Goal: Task Accomplishment & Management: Manage account settings

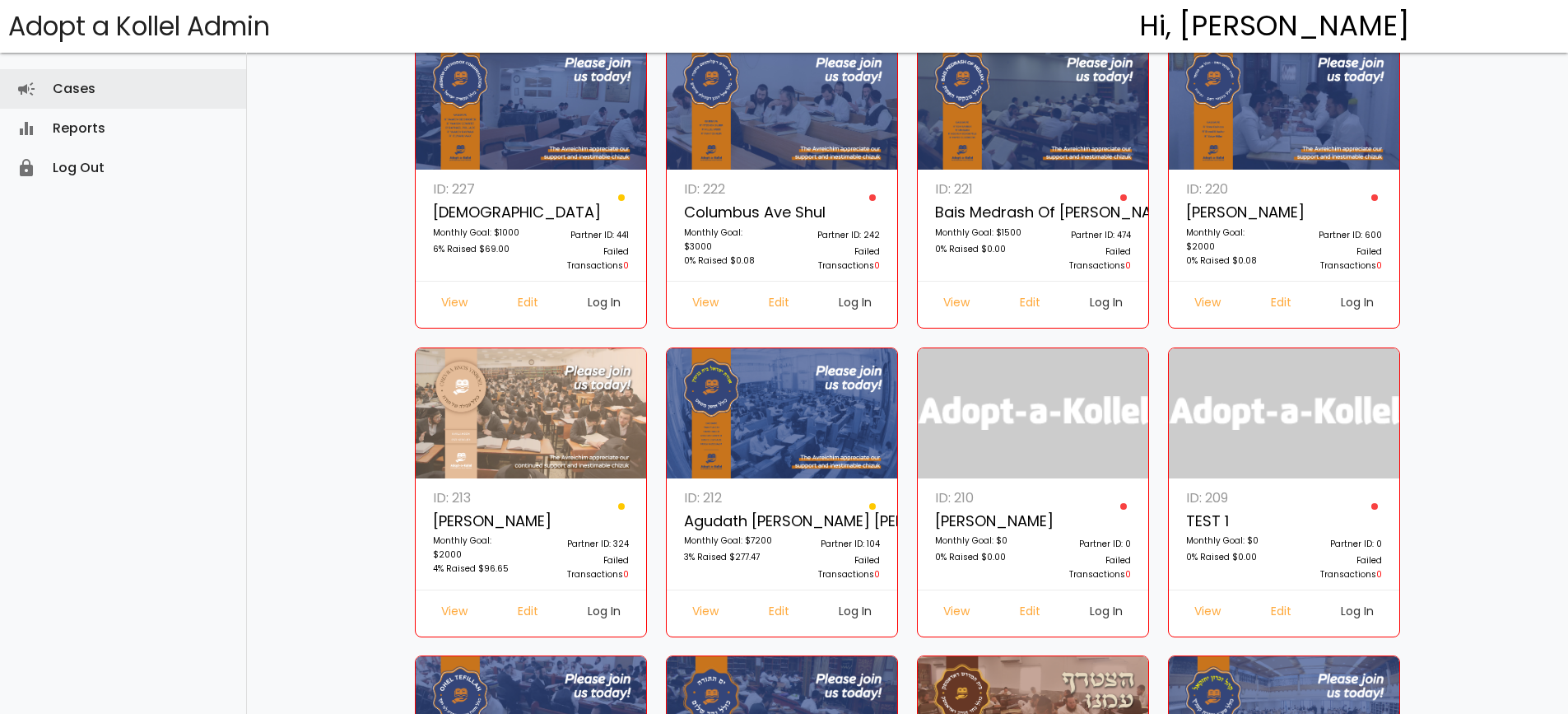
scroll to position [165, 0]
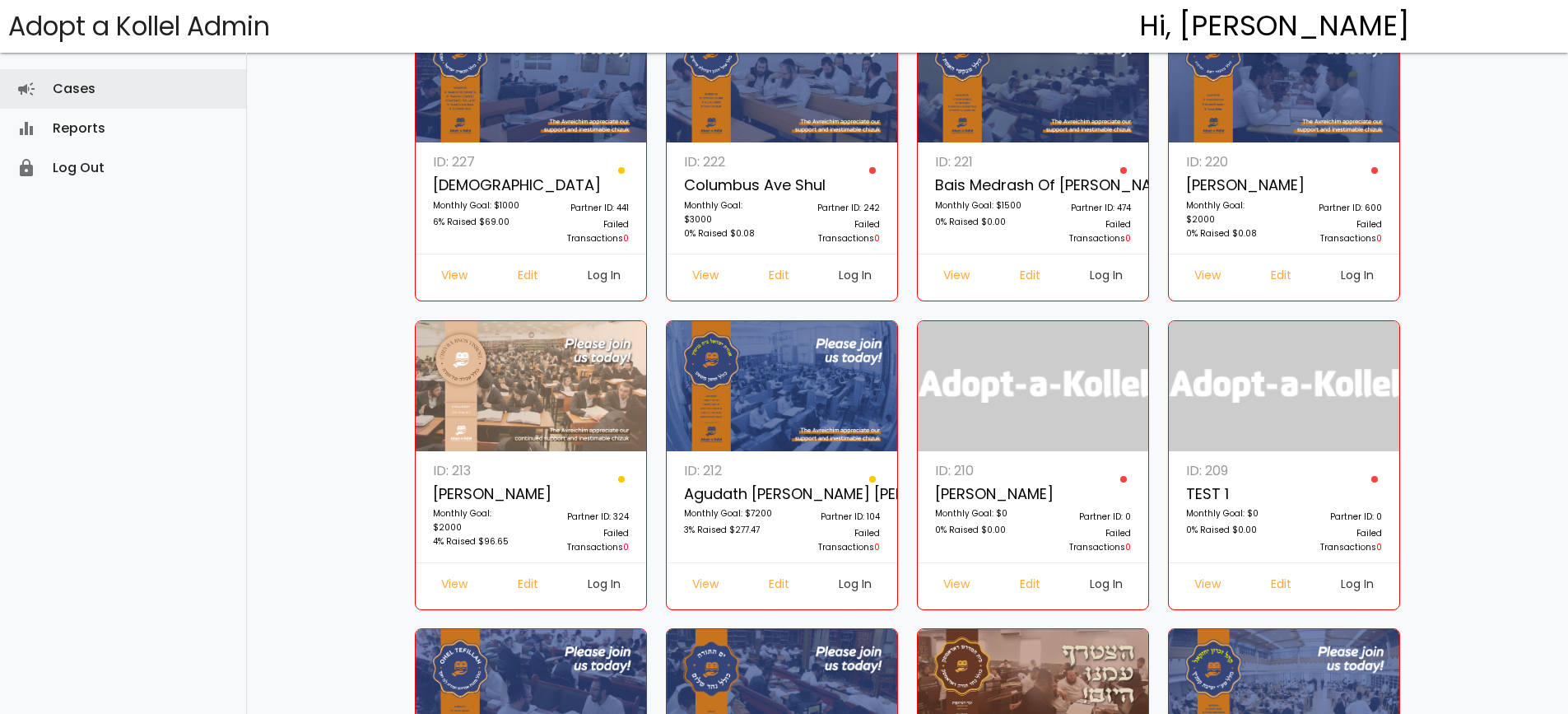
click at [1057, 229] on p "Failed Transactions 0" at bounding box center [1087, 231] width 89 height 28
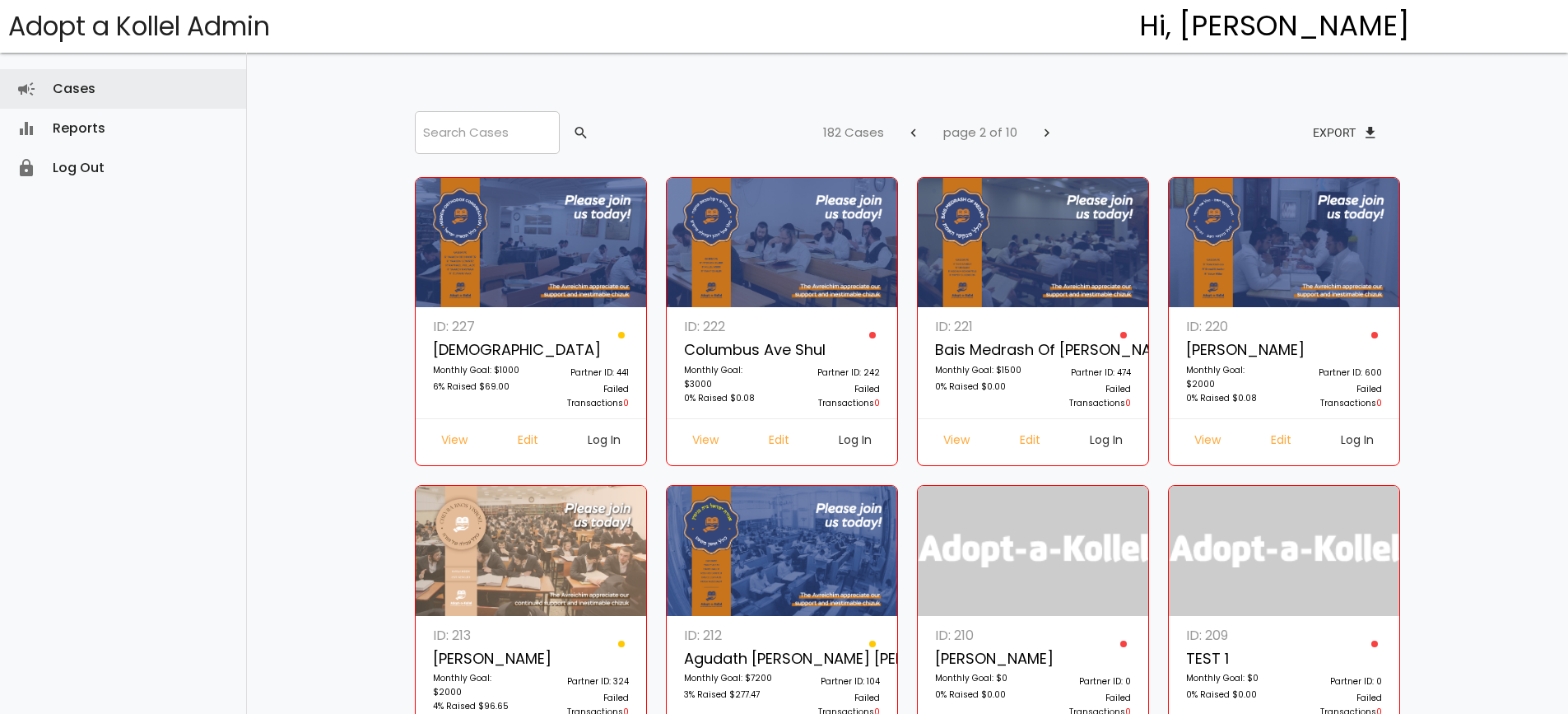
click at [1040, 329] on link "Partner ID: 474 Failed Transactions 0" at bounding box center [1086, 367] width 107 height 103
click at [1095, 442] on link "Log In" at bounding box center [1106, 442] width 59 height 30
click at [110, 101] on link "Cases campaign" at bounding box center [123, 89] width 246 height 40
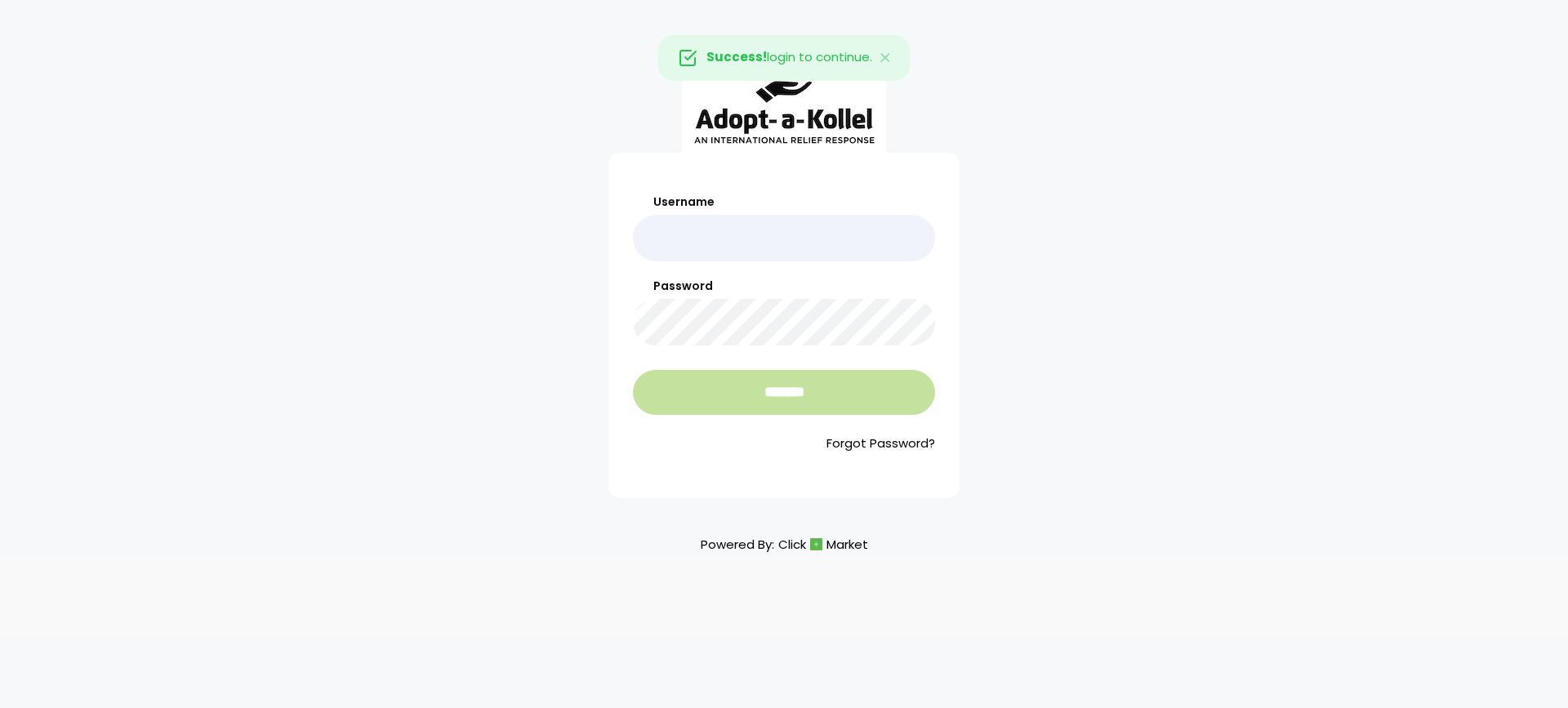
type input "**********"
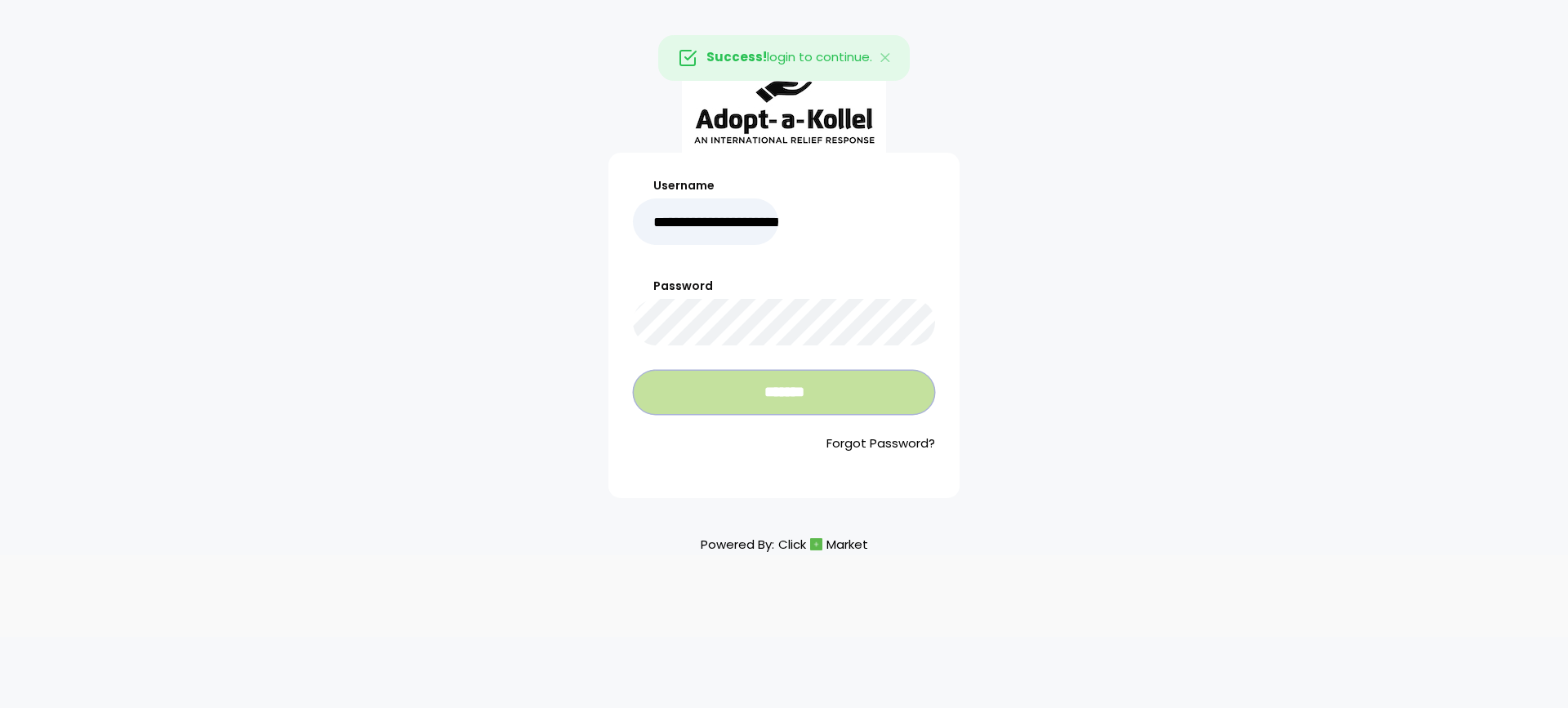
click at [780, 385] on input "*******" at bounding box center [784, 392] width 302 height 45
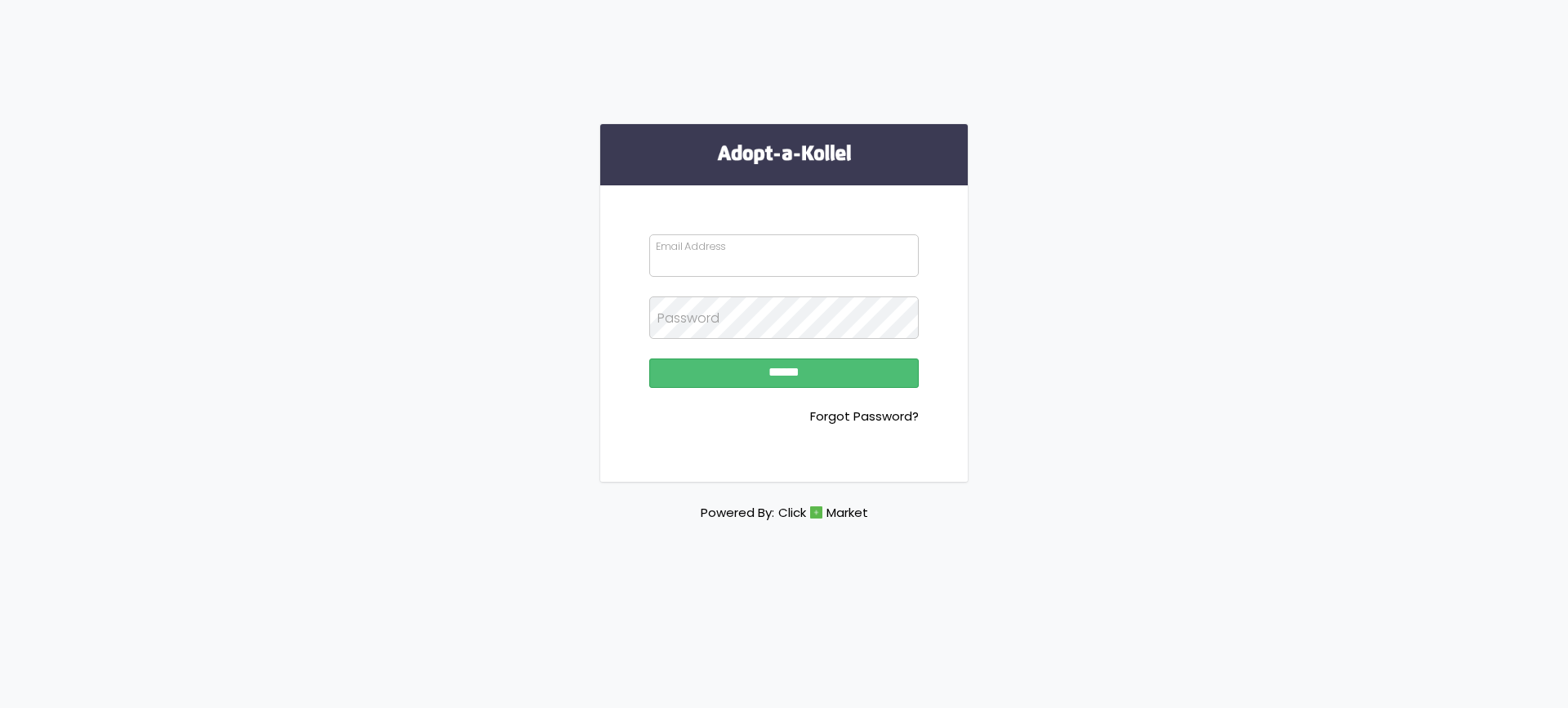
type input "**********"
click at [775, 347] on div "**********" at bounding box center [784, 330] width 269 height 192
click at [752, 369] on input "******" at bounding box center [784, 373] width 269 height 30
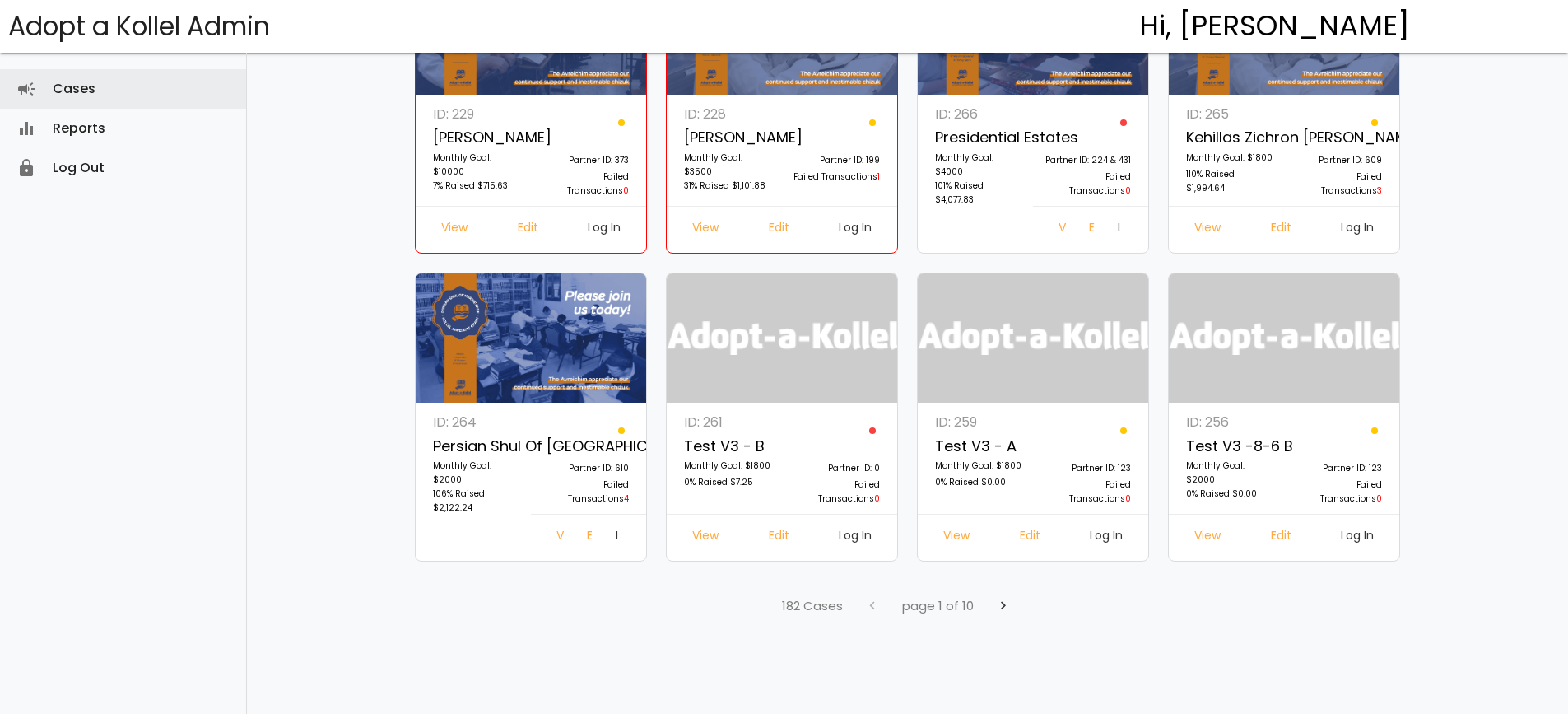
scroll to position [1138, 0]
click at [995, 600] on span "chevron_right" at bounding box center [1003, 604] width 16 height 30
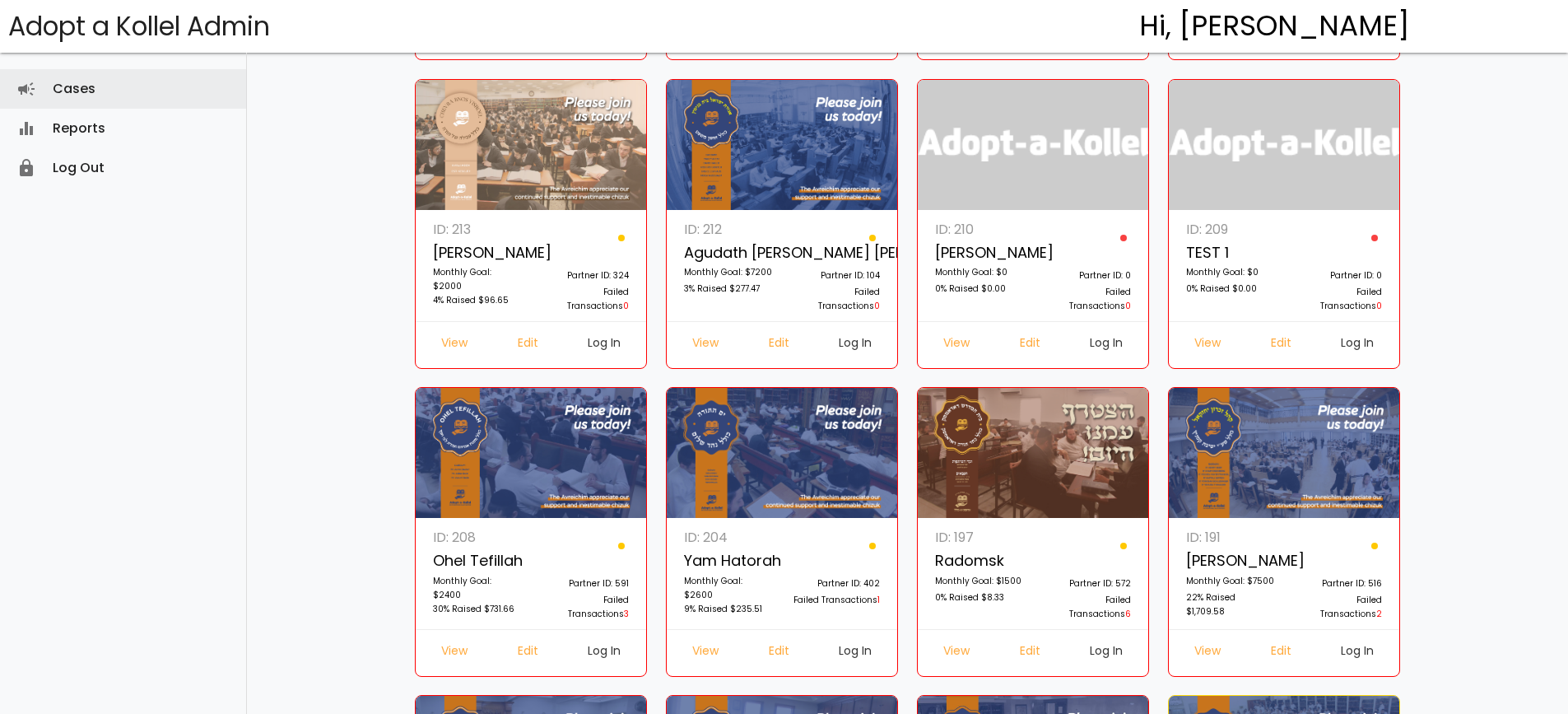
scroll to position [0, 0]
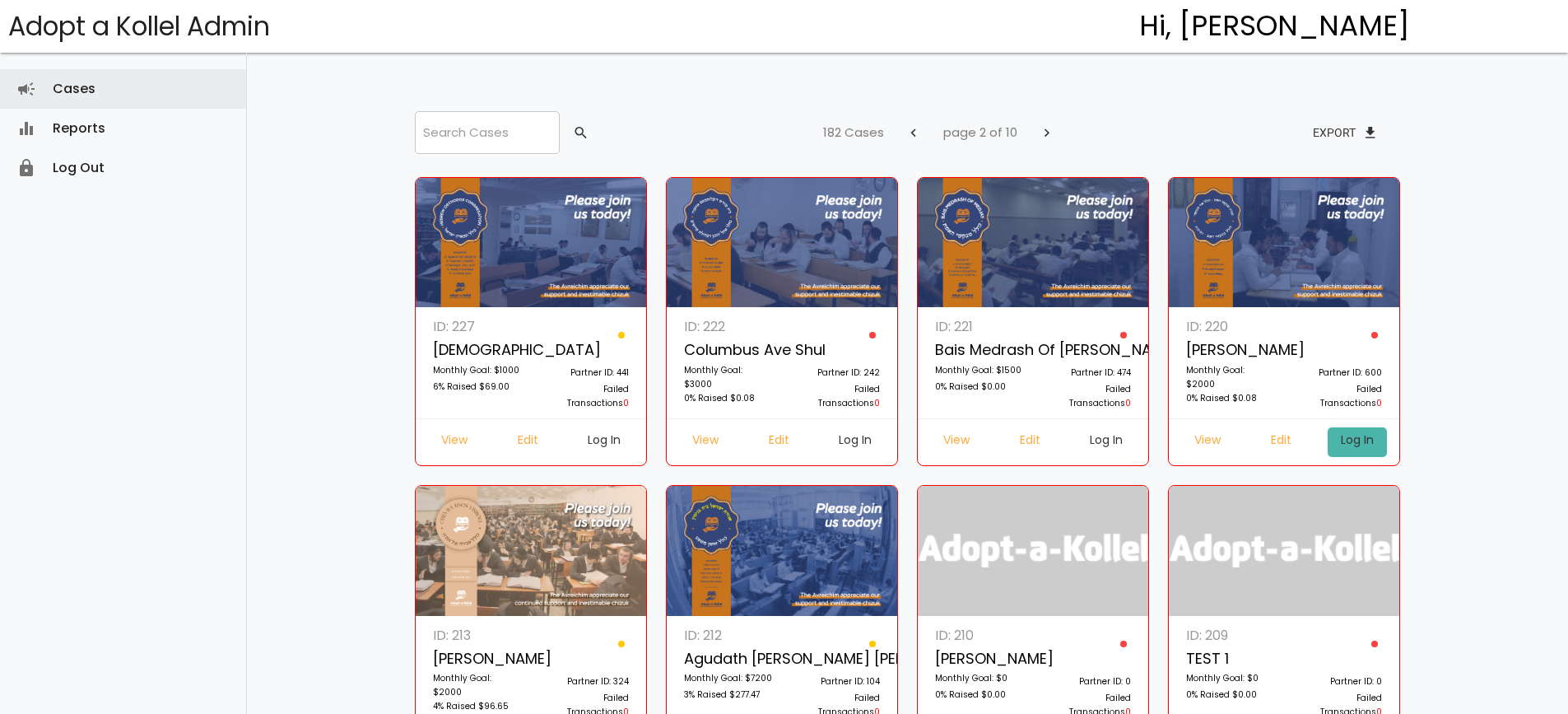
click at [1353, 436] on link "Log In" at bounding box center [1357, 442] width 59 height 30
click at [1067, 352] on p at bounding box center [1087, 348] width 89 height 34
click at [1114, 446] on link "Log In" at bounding box center [1106, 442] width 59 height 30
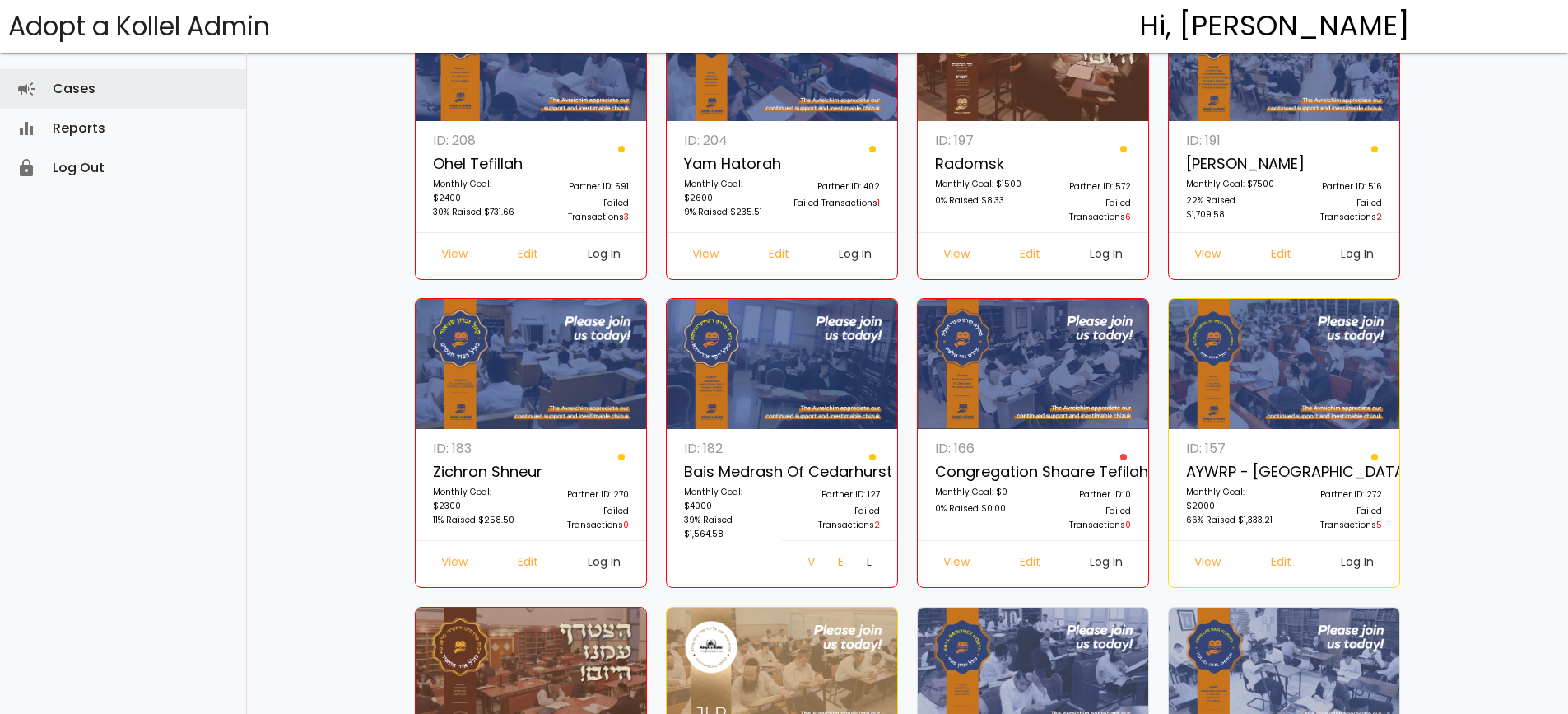
scroll to position [824, 0]
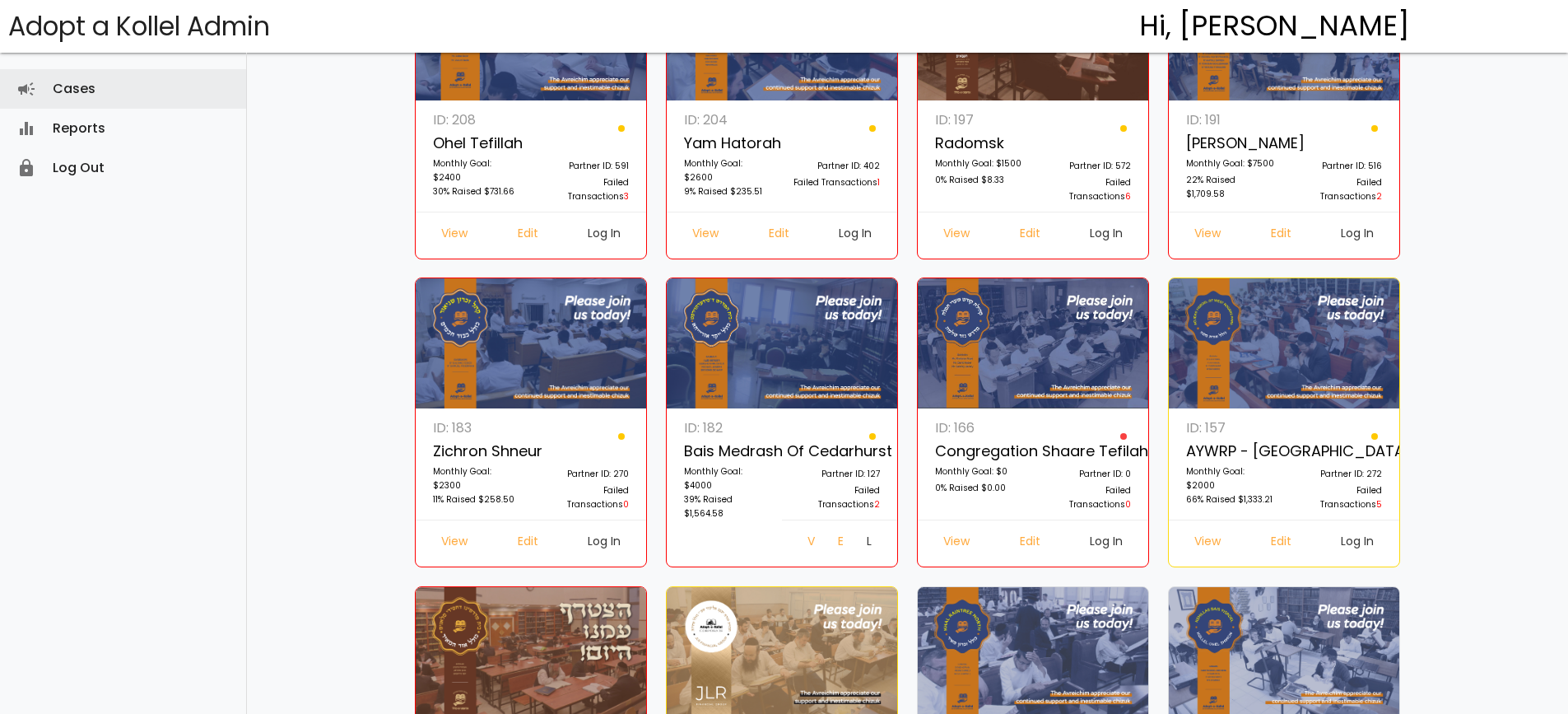
click at [1344, 229] on link "Log In" at bounding box center [1357, 235] width 59 height 30
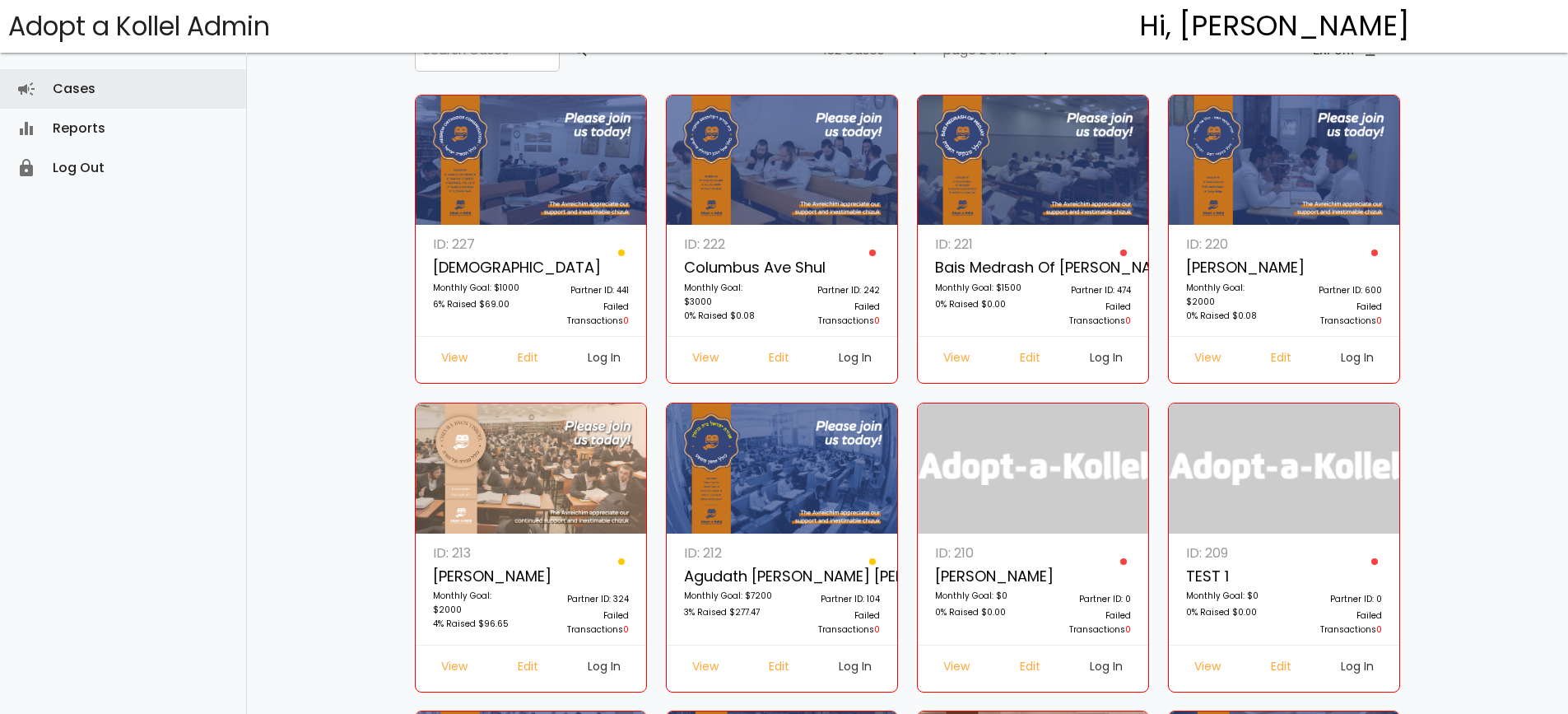
scroll to position [0, 0]
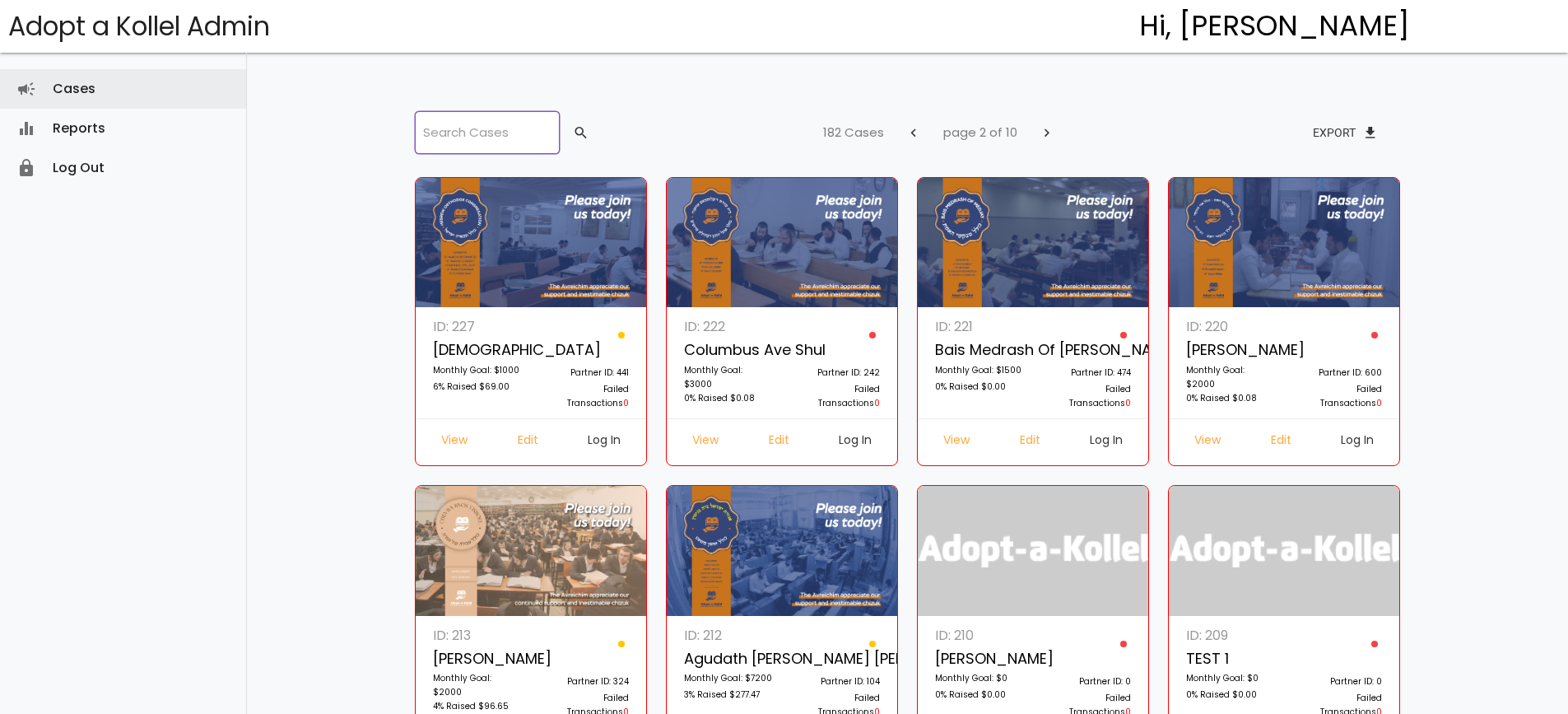
click at [476, 131] on input "search" at bounding box center [487, 132] width 145 height 43
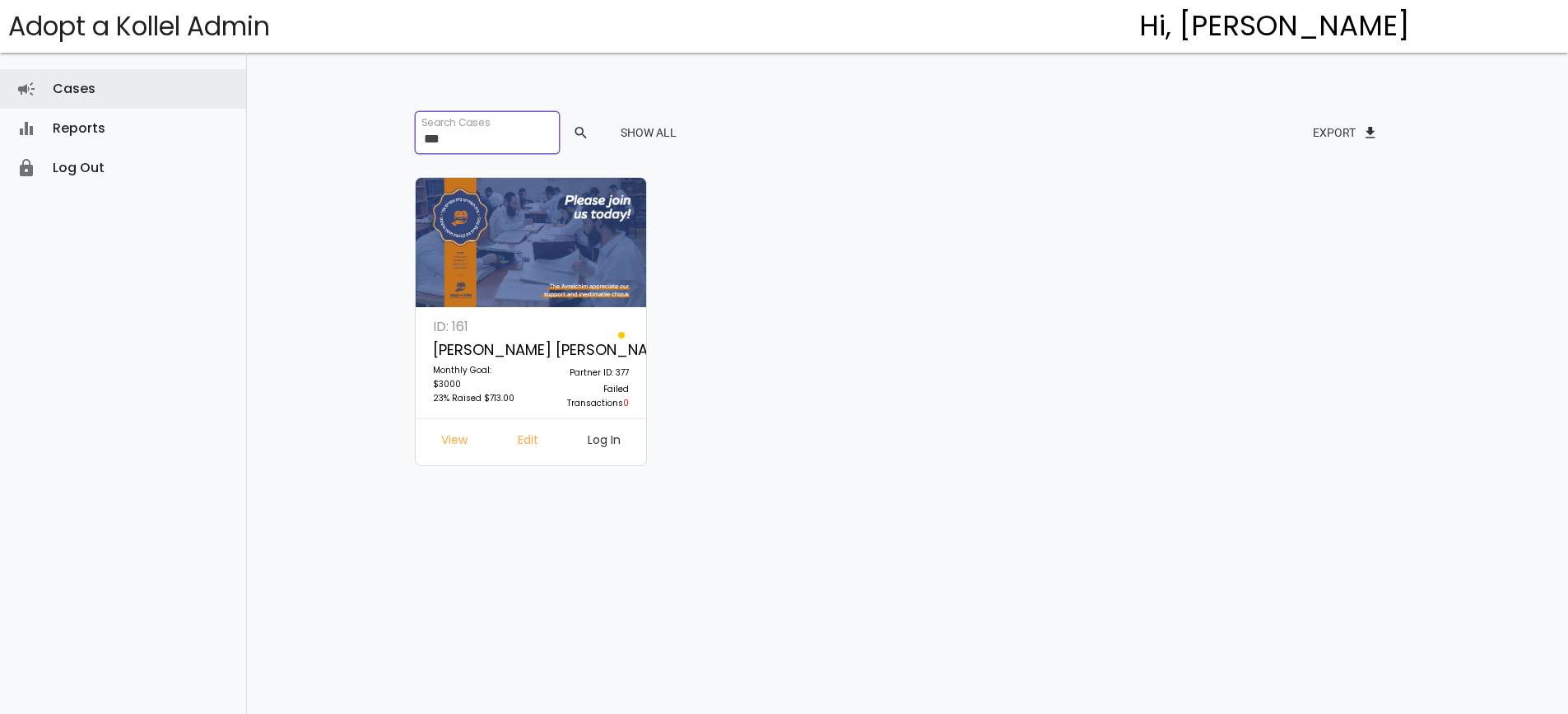
type input "***"
click at [599, 439] on link "Log In" at bounding box center [604, 442] width 59 height 30
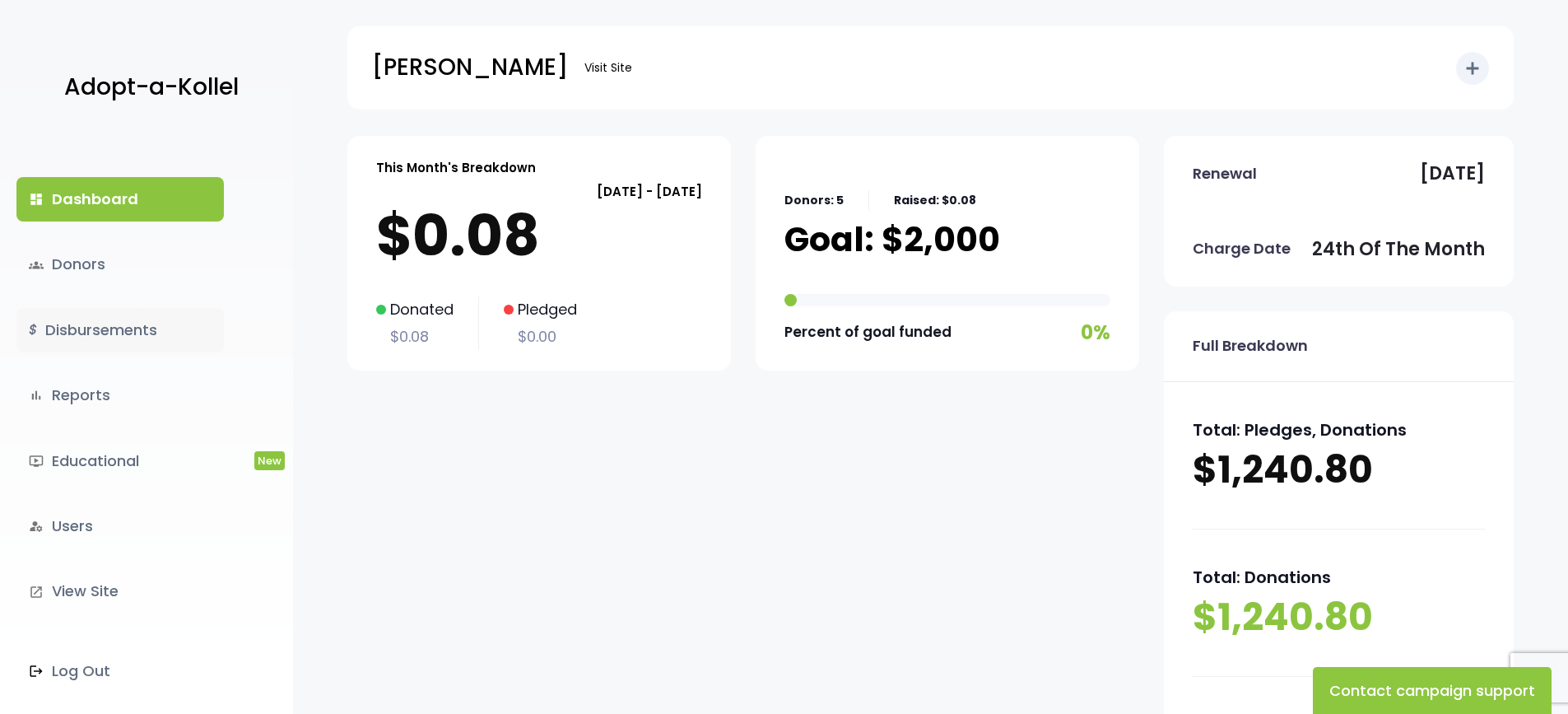
click at [107, 335] on link "$ Disbursements" at bounding box center [120, 331] width 208 height 45
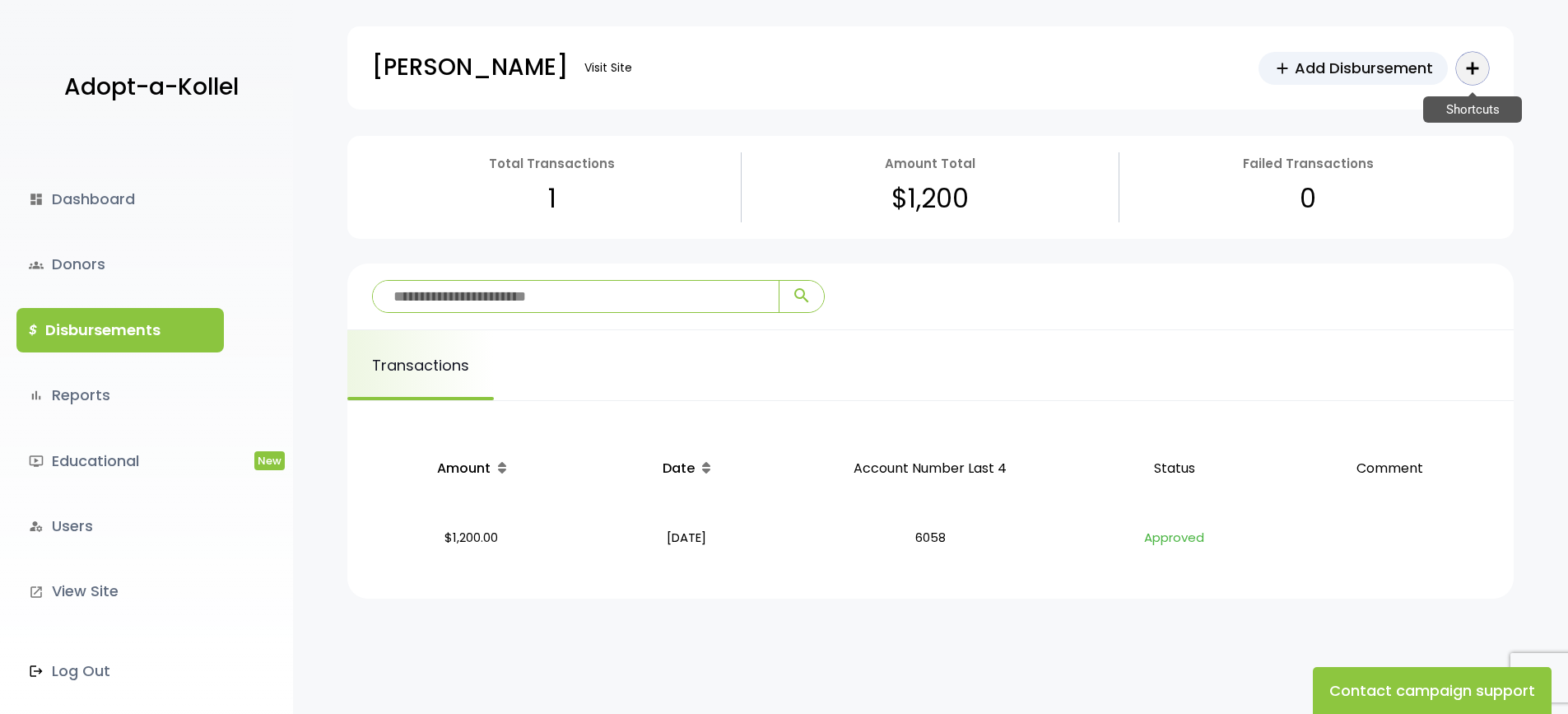
click at [1463, 78] on button "add Shortcuts" at bounding box center [1473, 68] width 33 height 33
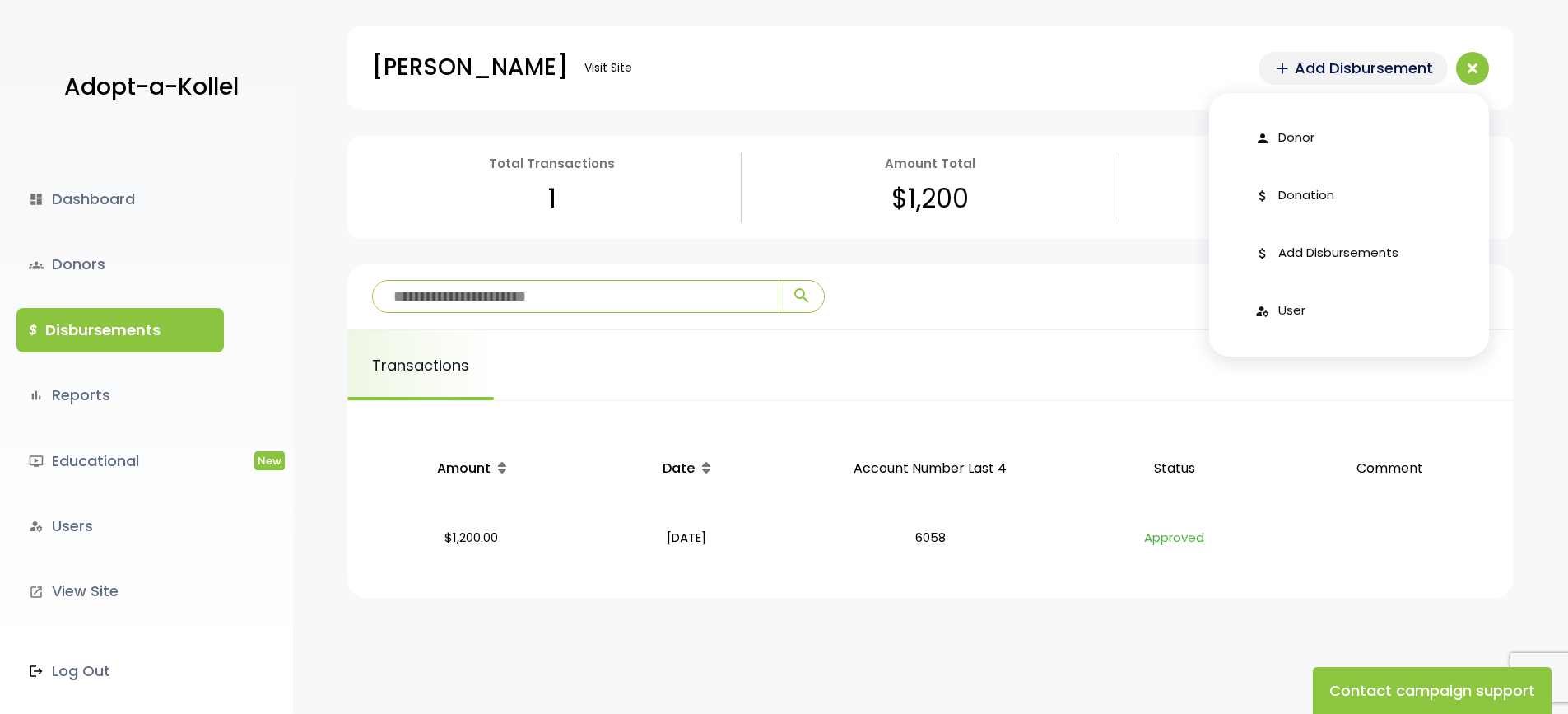
click at [1377, 57] on span "Add Disbursement" at bounding box center [1364, 68] width 138 height 22
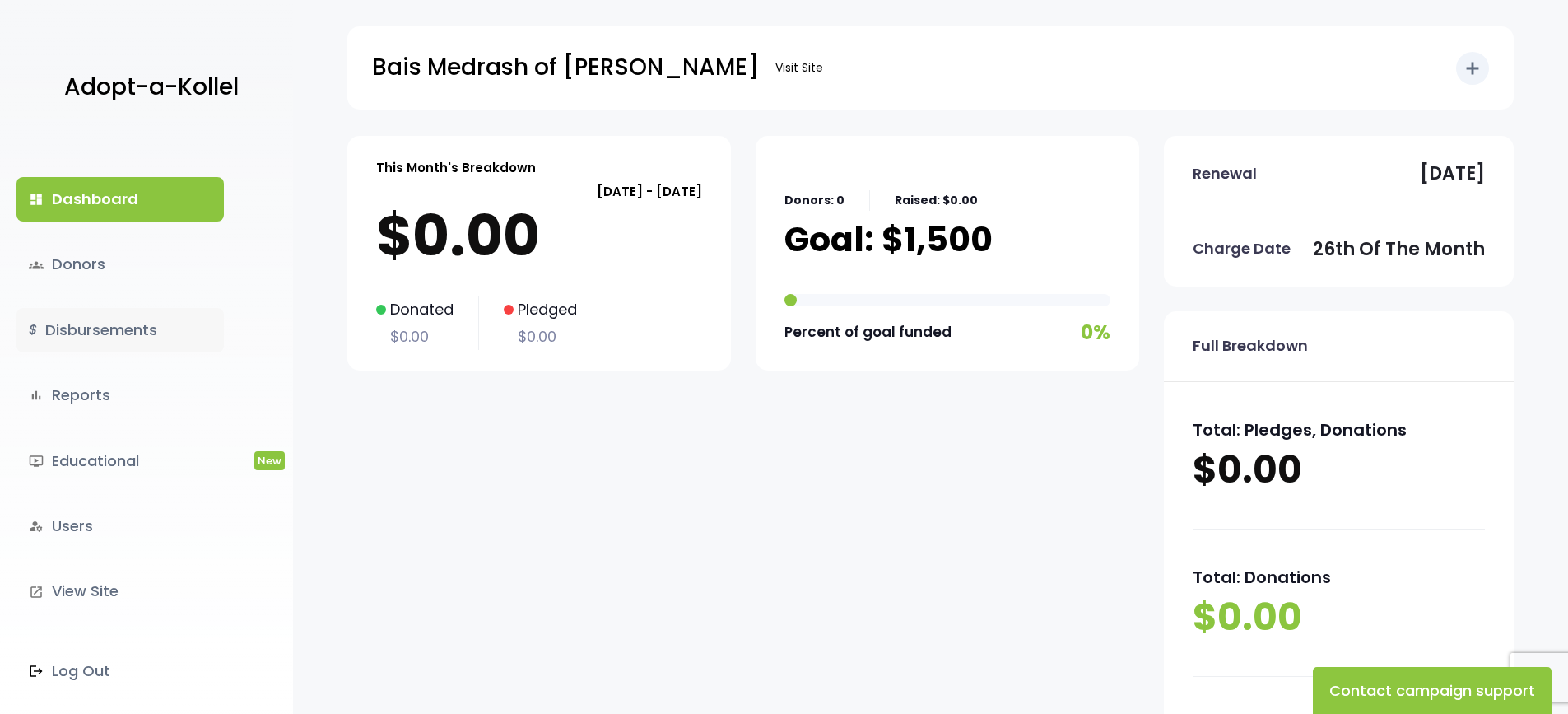
click at [143, 333] on link "$ Disbursements" at bounding box center [120, 331] width 208 height 45
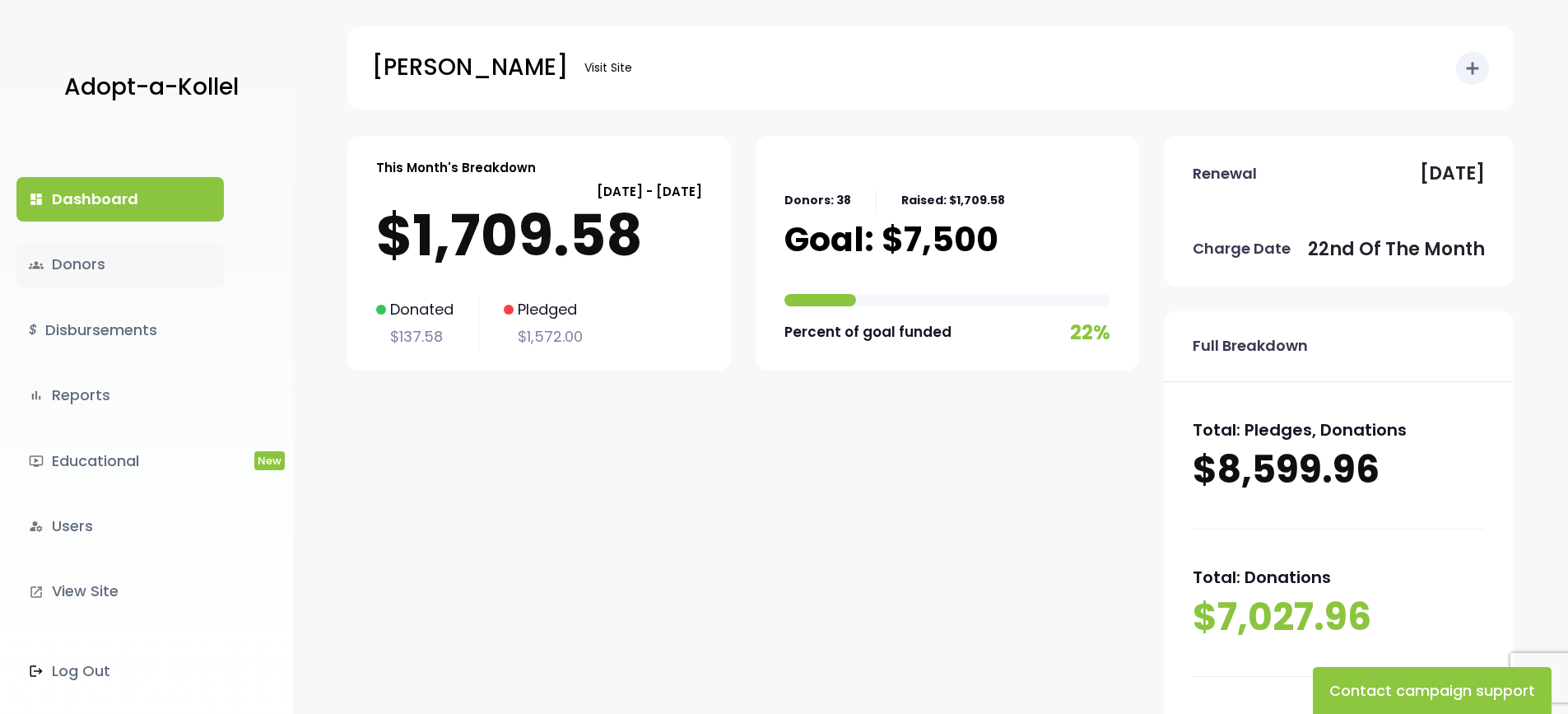
click at [112, 272] on link "groups Donors" at bounding box center [120, 265] width 208 height 45
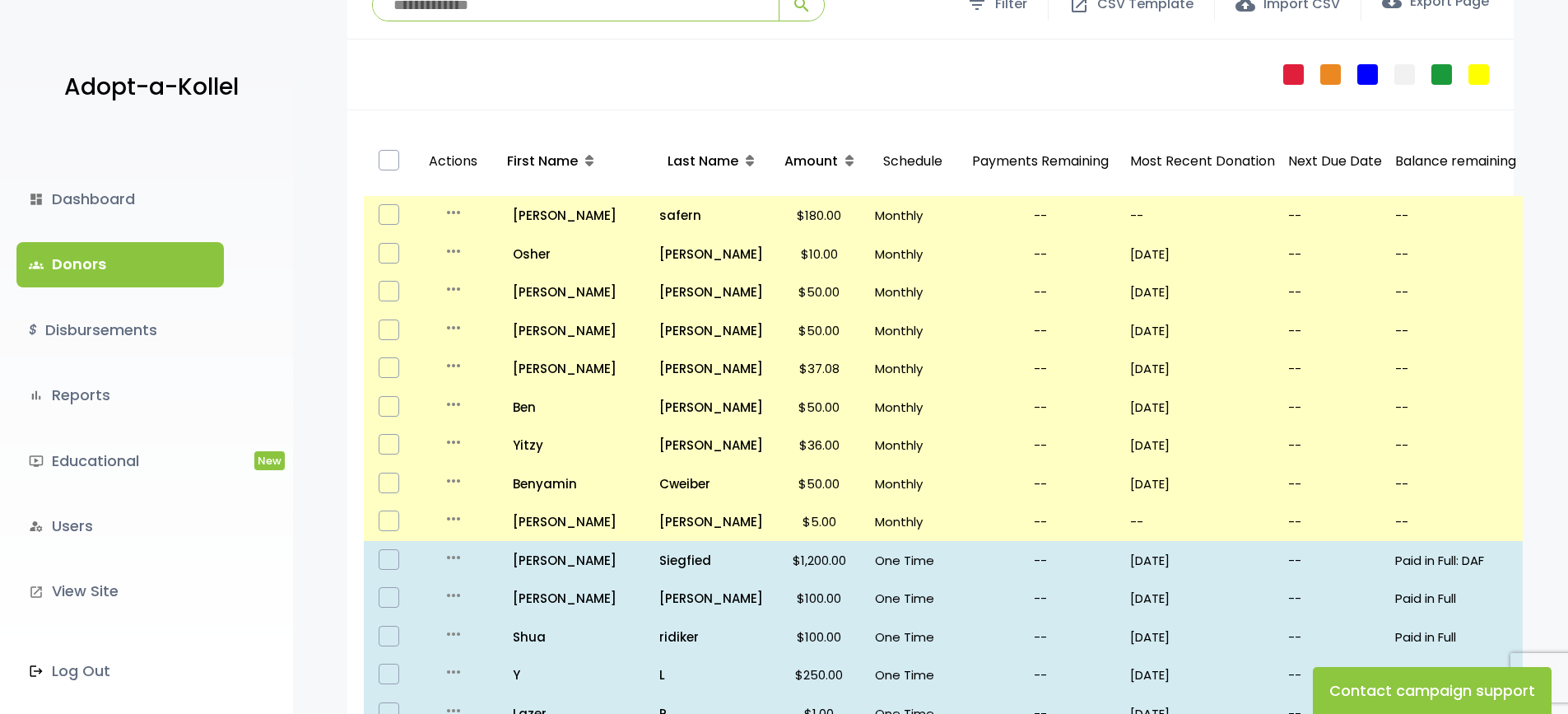
scroll to position [82, 0]
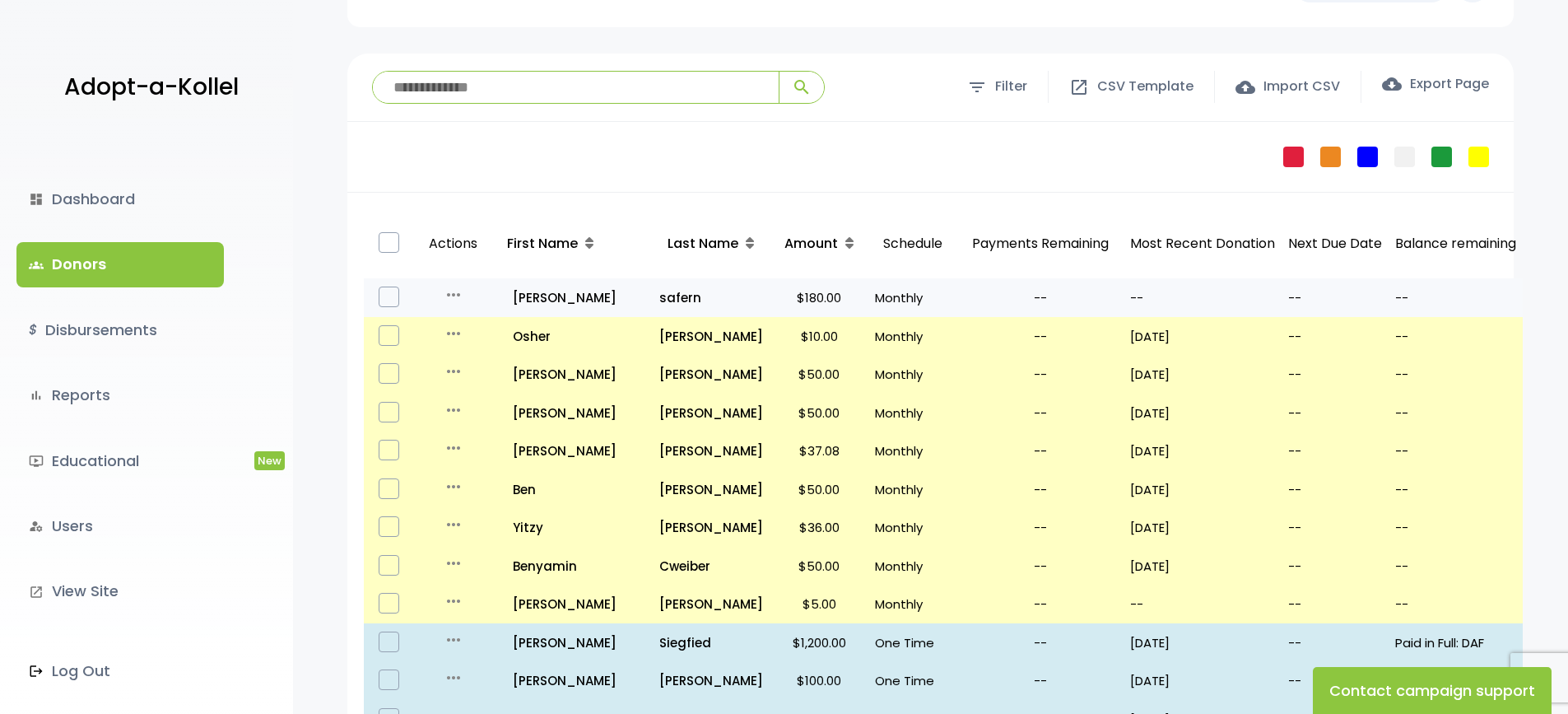
click at [459, 293] on icon "more_horiz" at bounding box center [453, 295] width 20 height 20
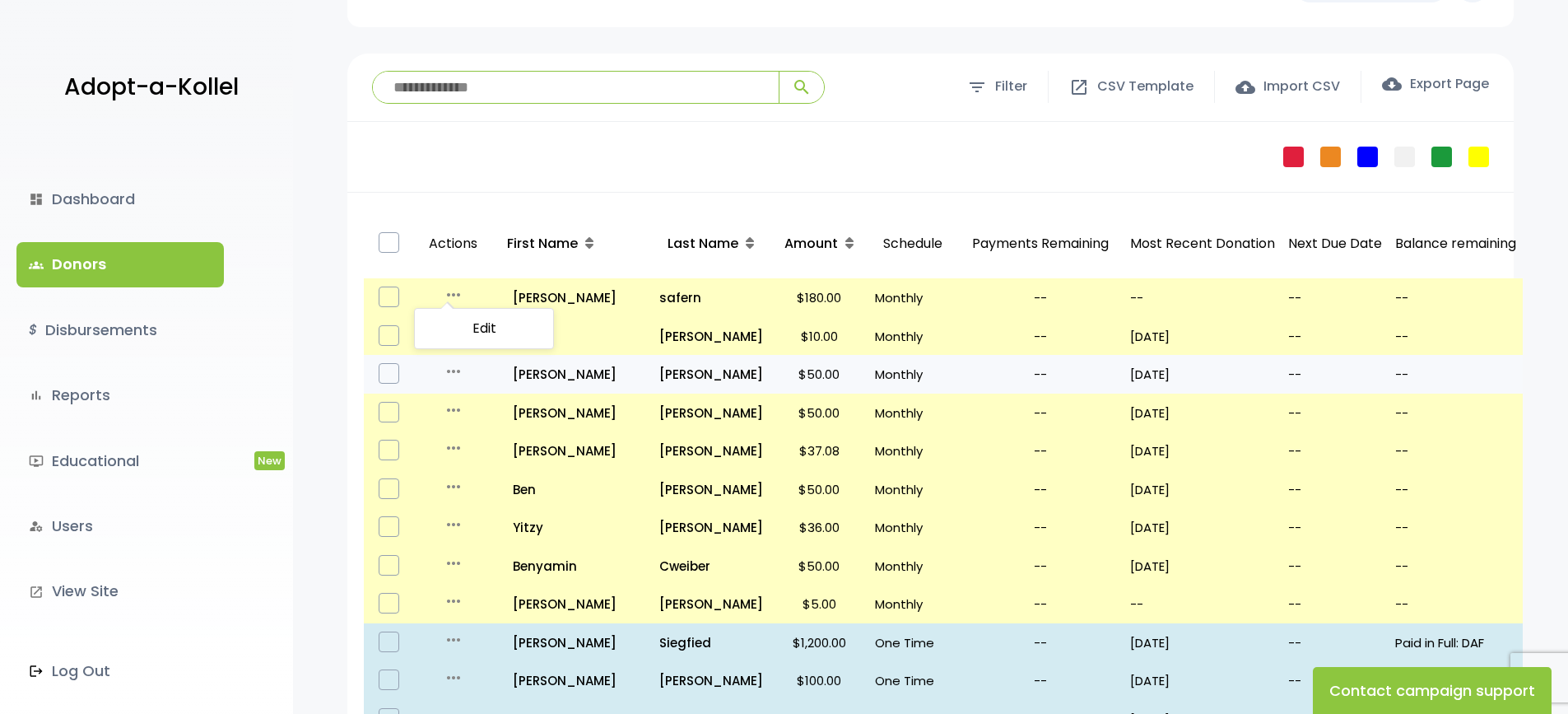
click at [453, 371] on icon "more_horiz" at bounding box center [453, 371] width 20 height 20
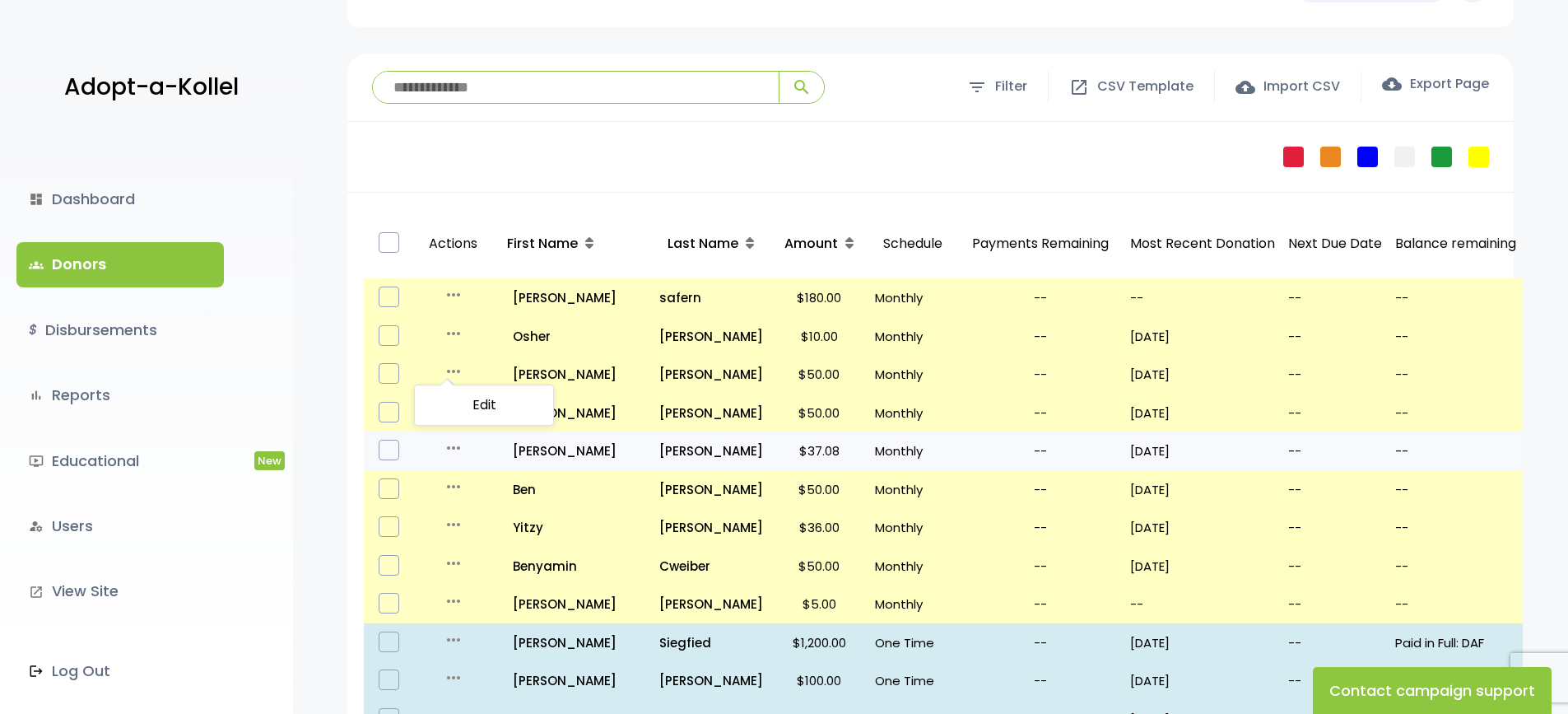
click at [459, 443] on icon "more_horiz" at bounding box center [453, 448] width 20 height 20
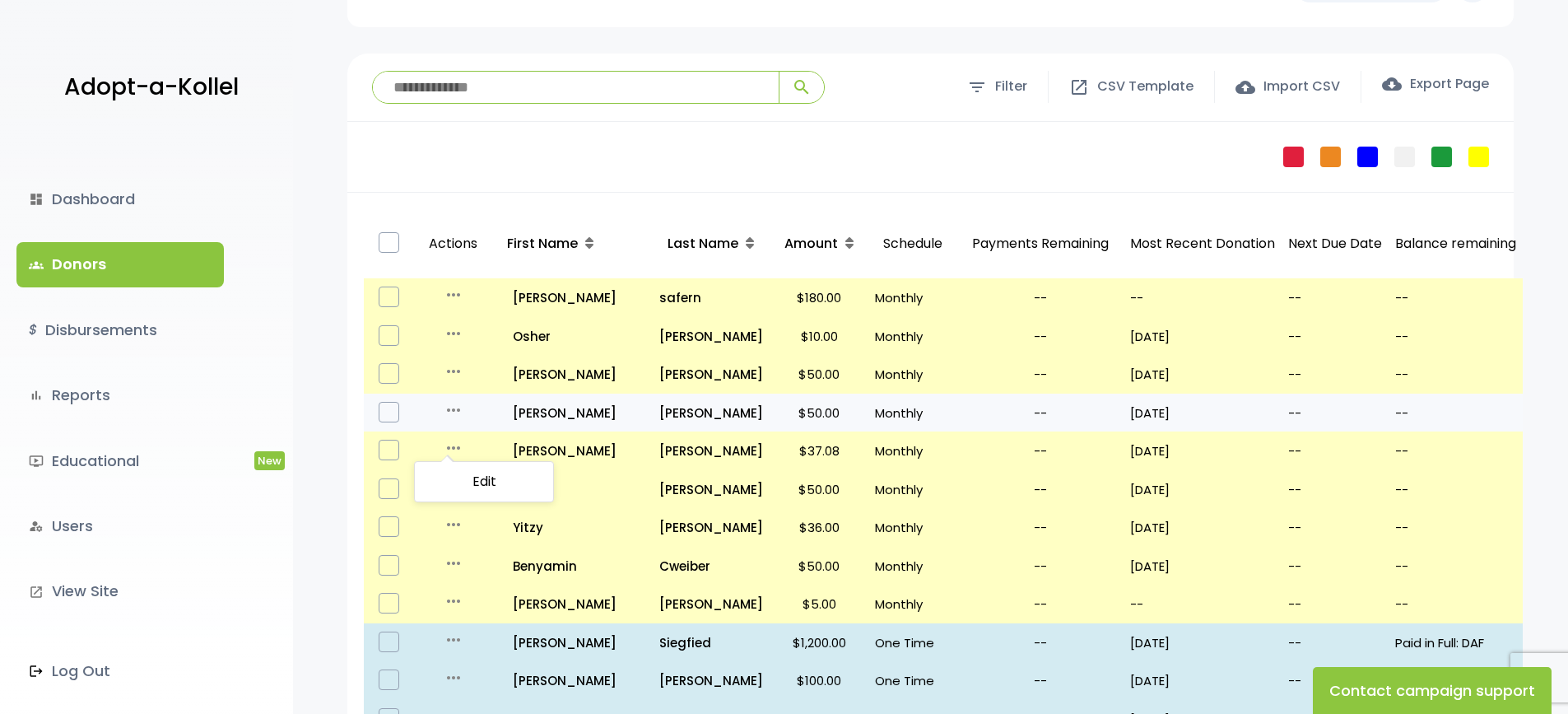
click at [460, 405] on icon "more_horiz" at bounding box center [453, 410] width 20 height 20
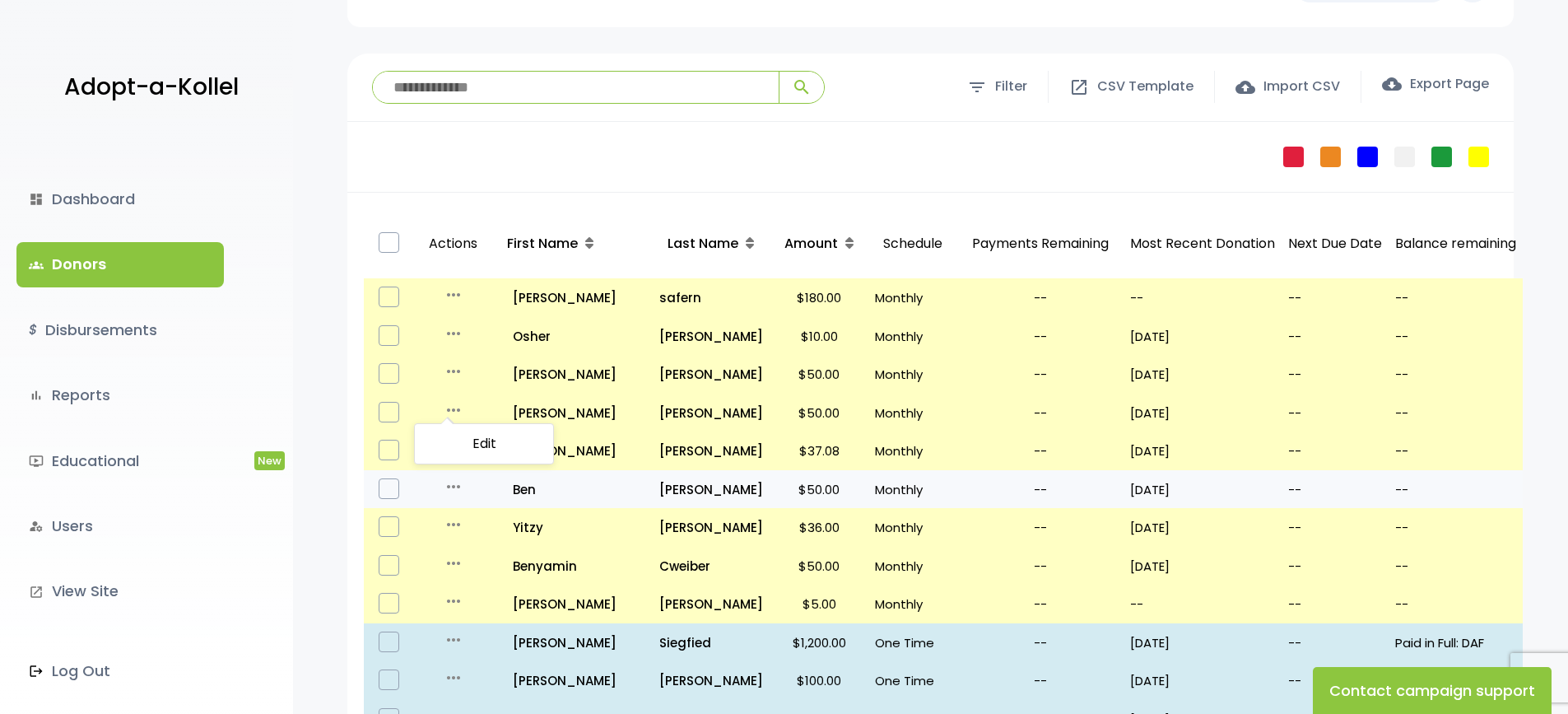
click at [461, 485] on icon "more_horiz" at bounding box center [453, 486] width 20 height 20
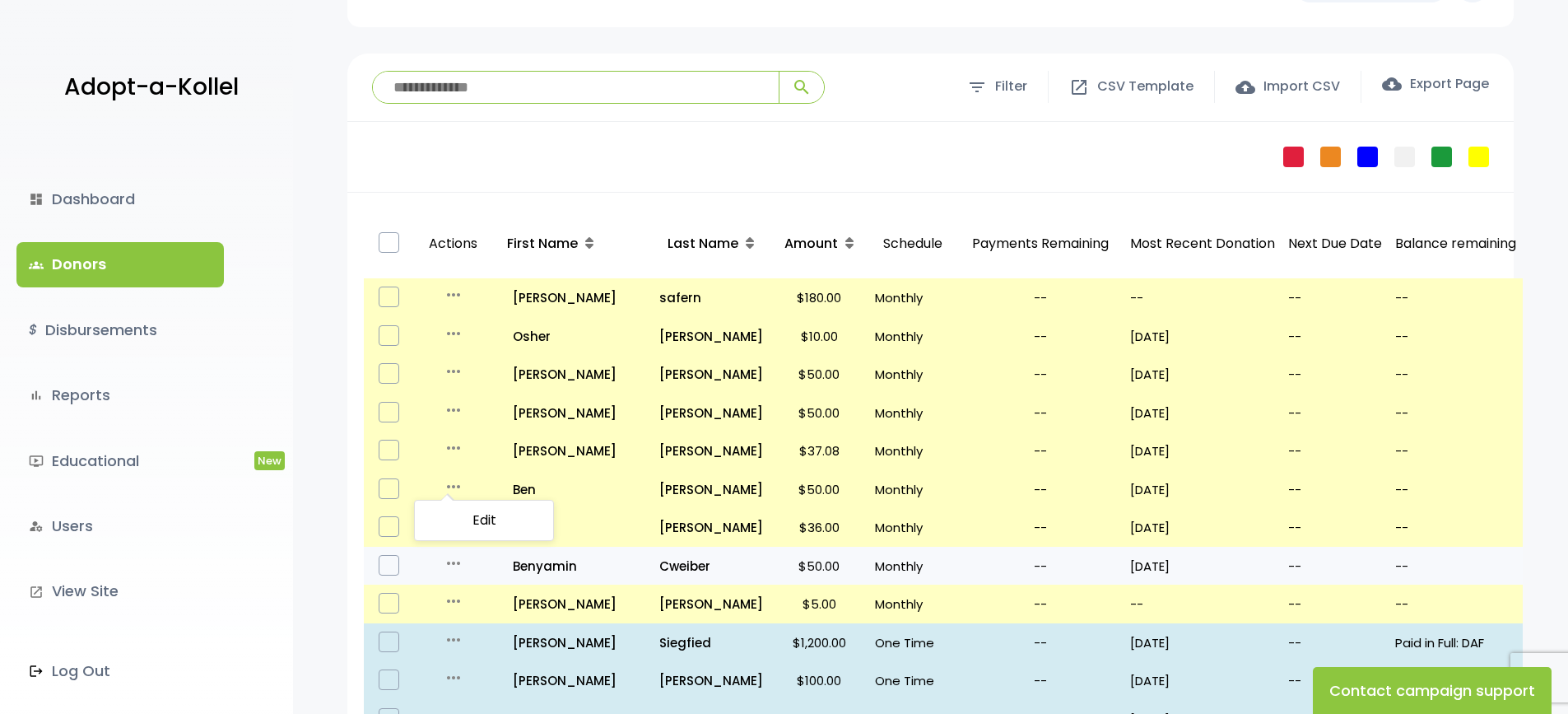
click at [451, 563] on icon "more_horiz" at bounding box center [453, 563] width 20 height 20
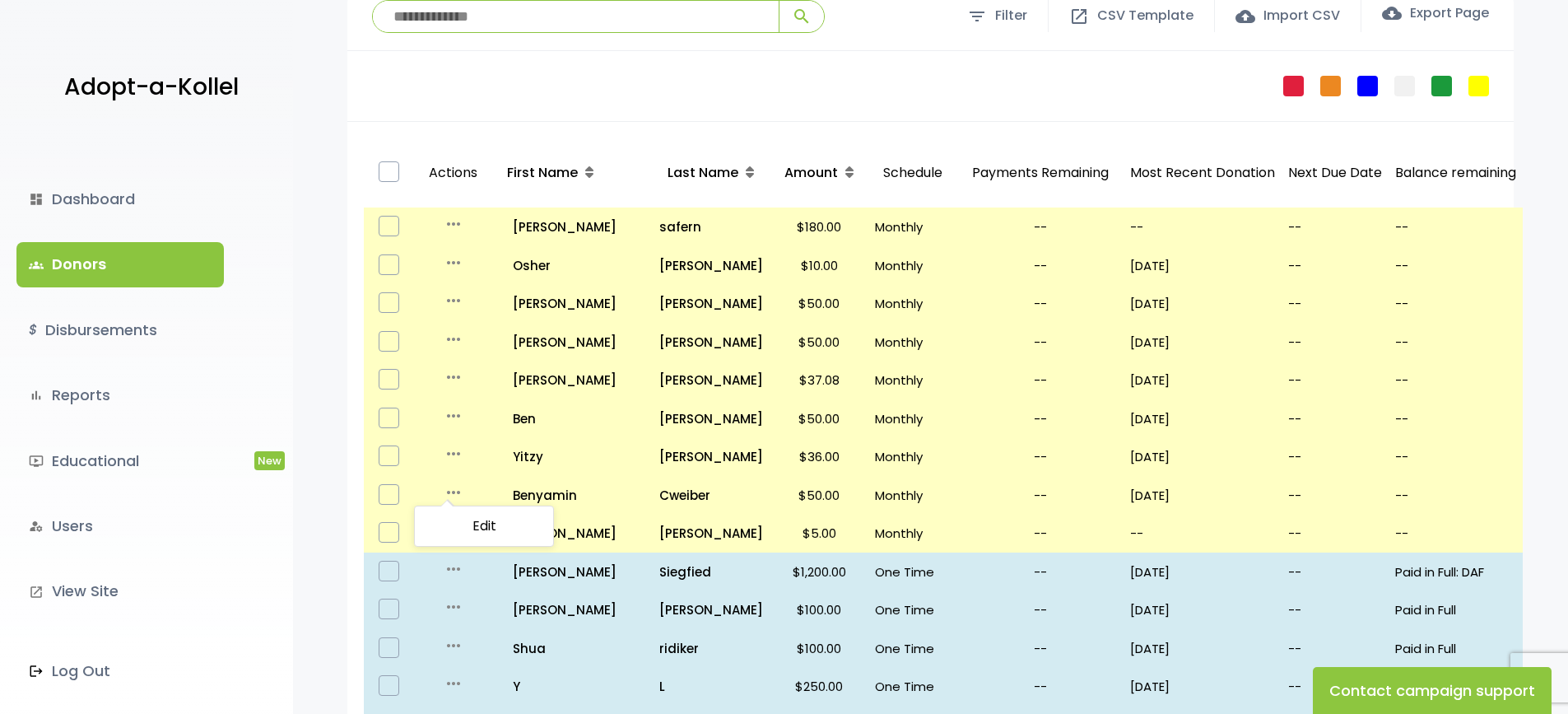
scroll to position [0, 0]
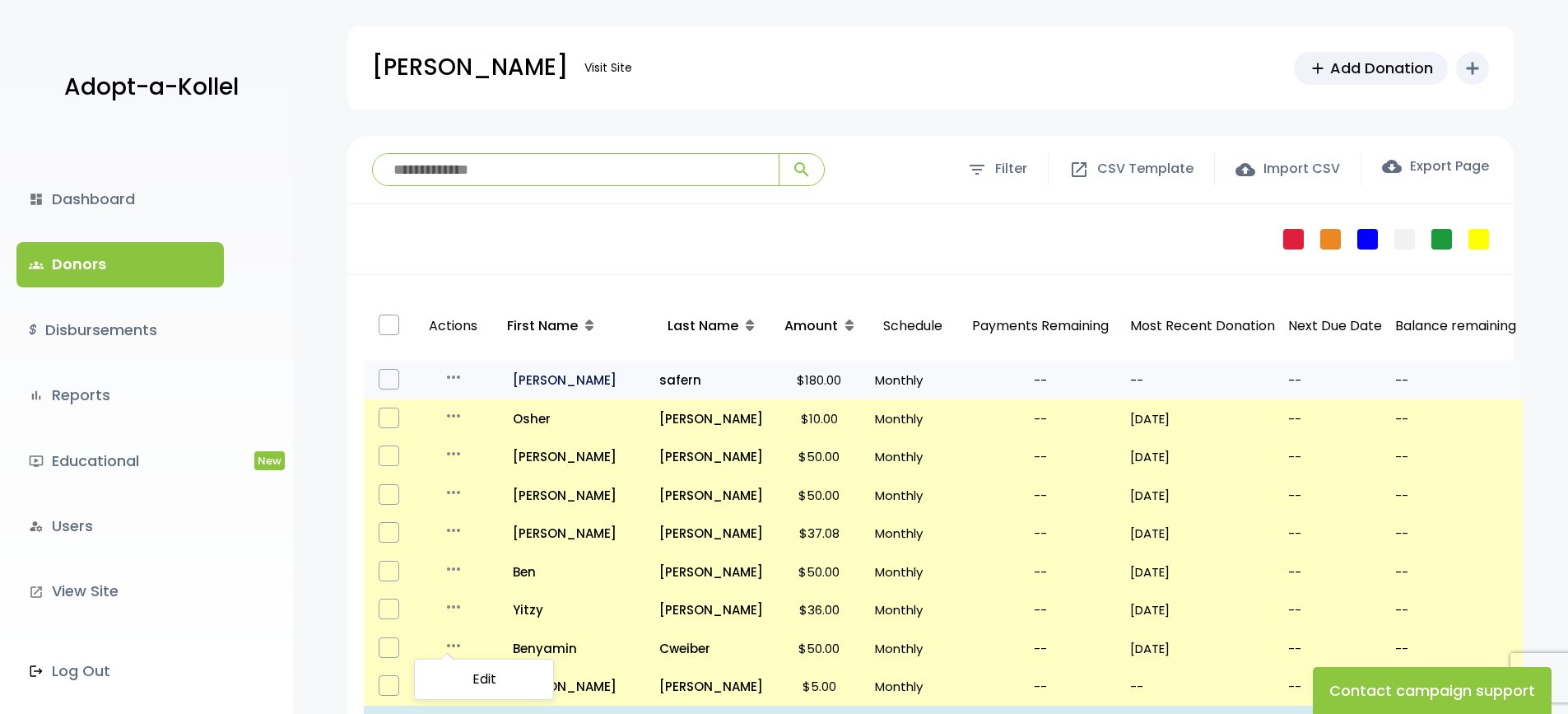
click at [530, 383] on p "all_inclusive Naftali" at bounding box center [574, 380] width 146 height 22
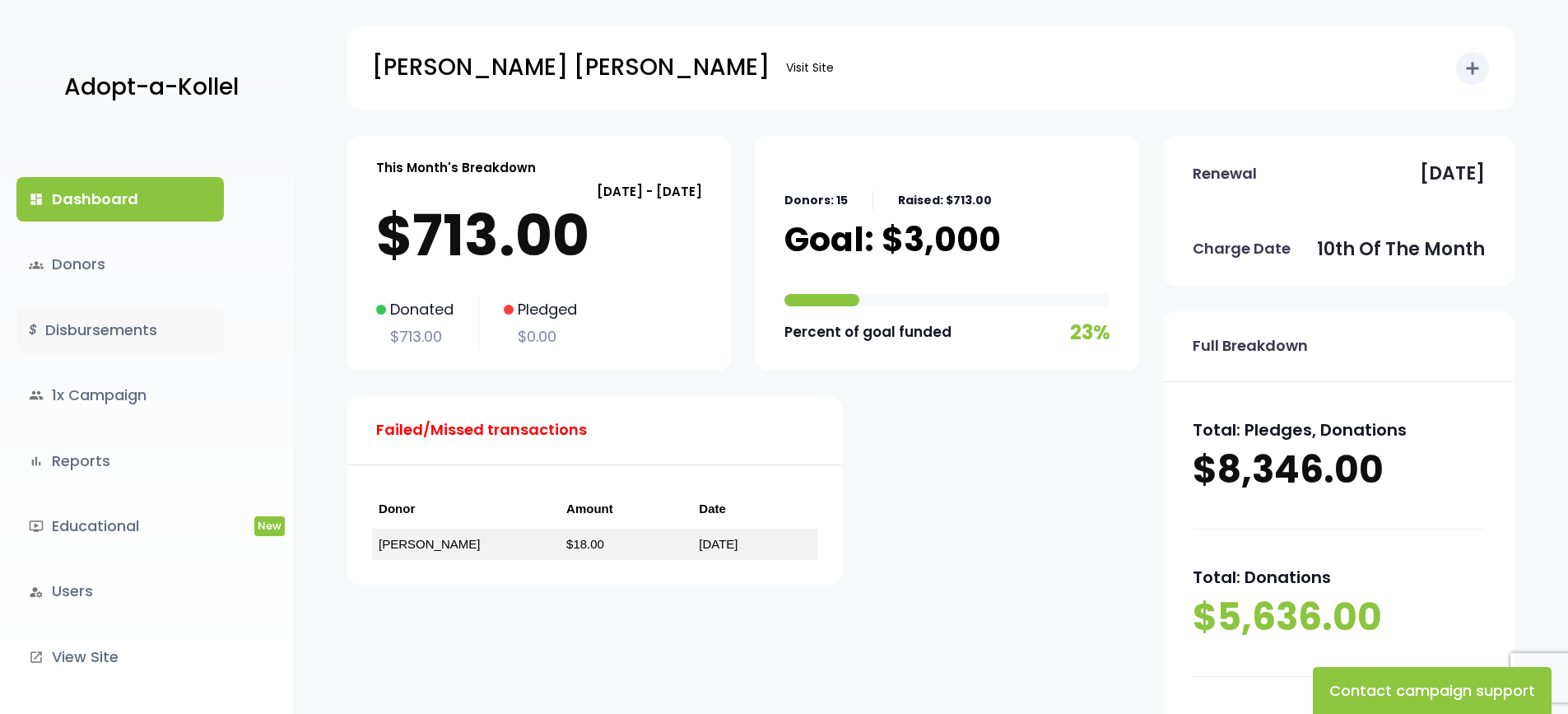
click at [88, 332] on link "$ Disbursements" at bounding box center [120, 331] width 208 height 45
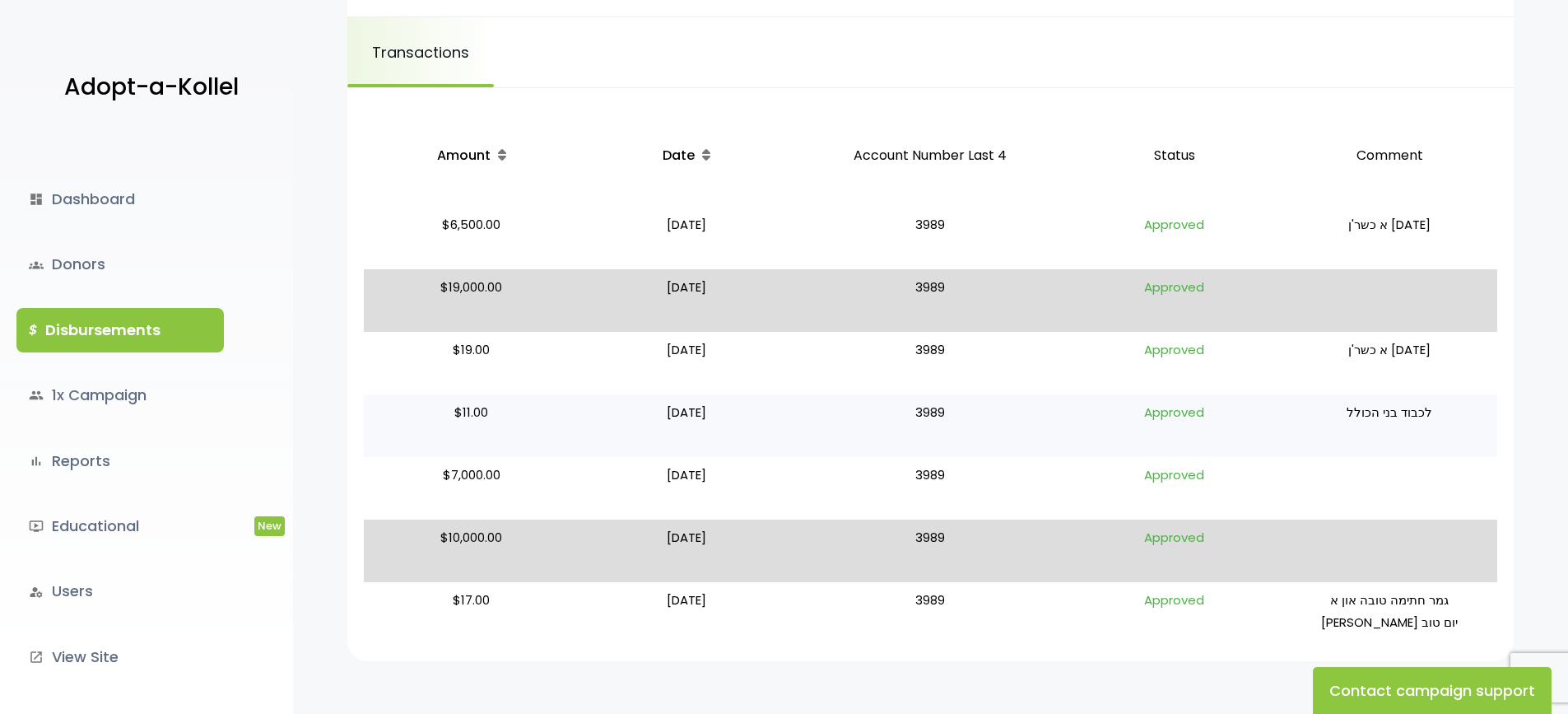
scroll to position [329, 0]
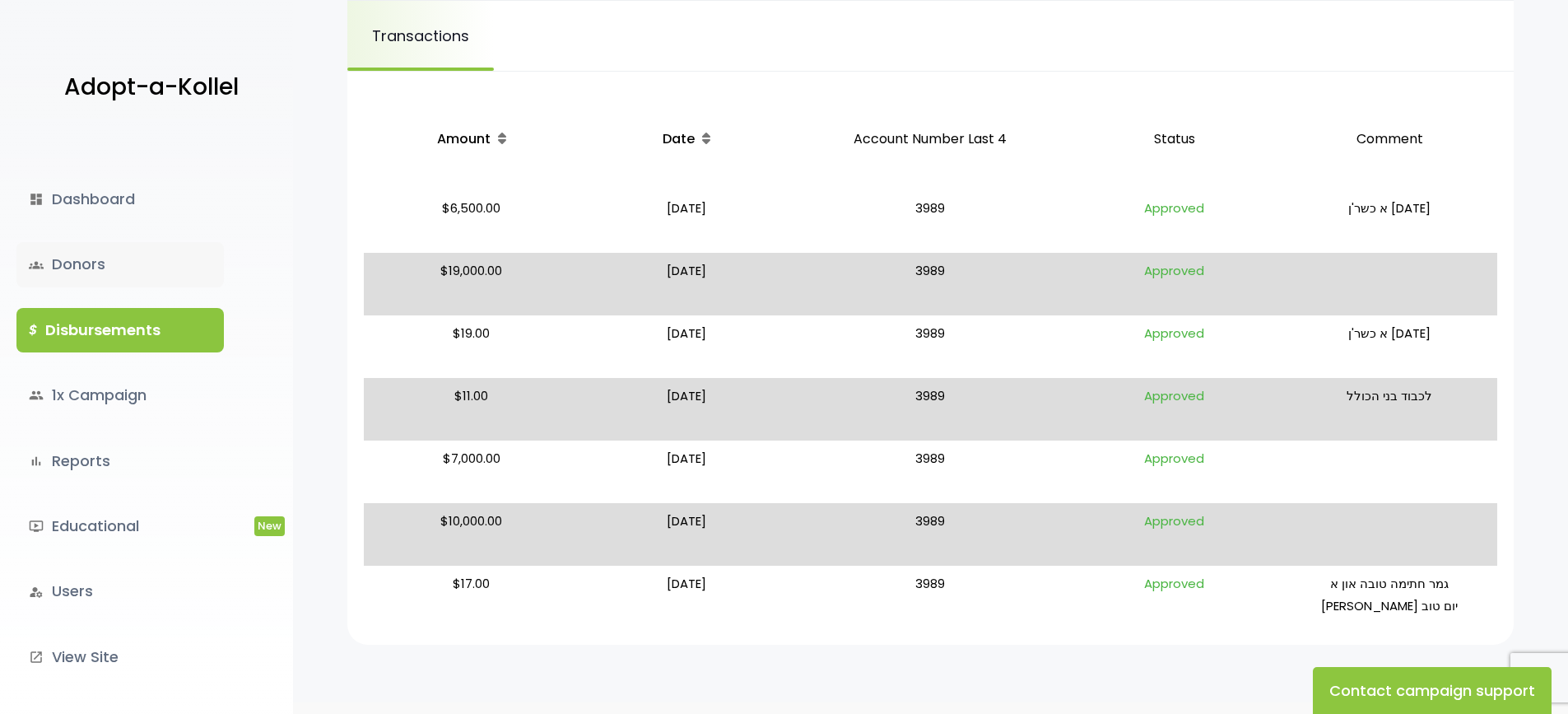
click at [85, 269] on link "groups Donors" at bounding box center [120, 265] width 208 height 45
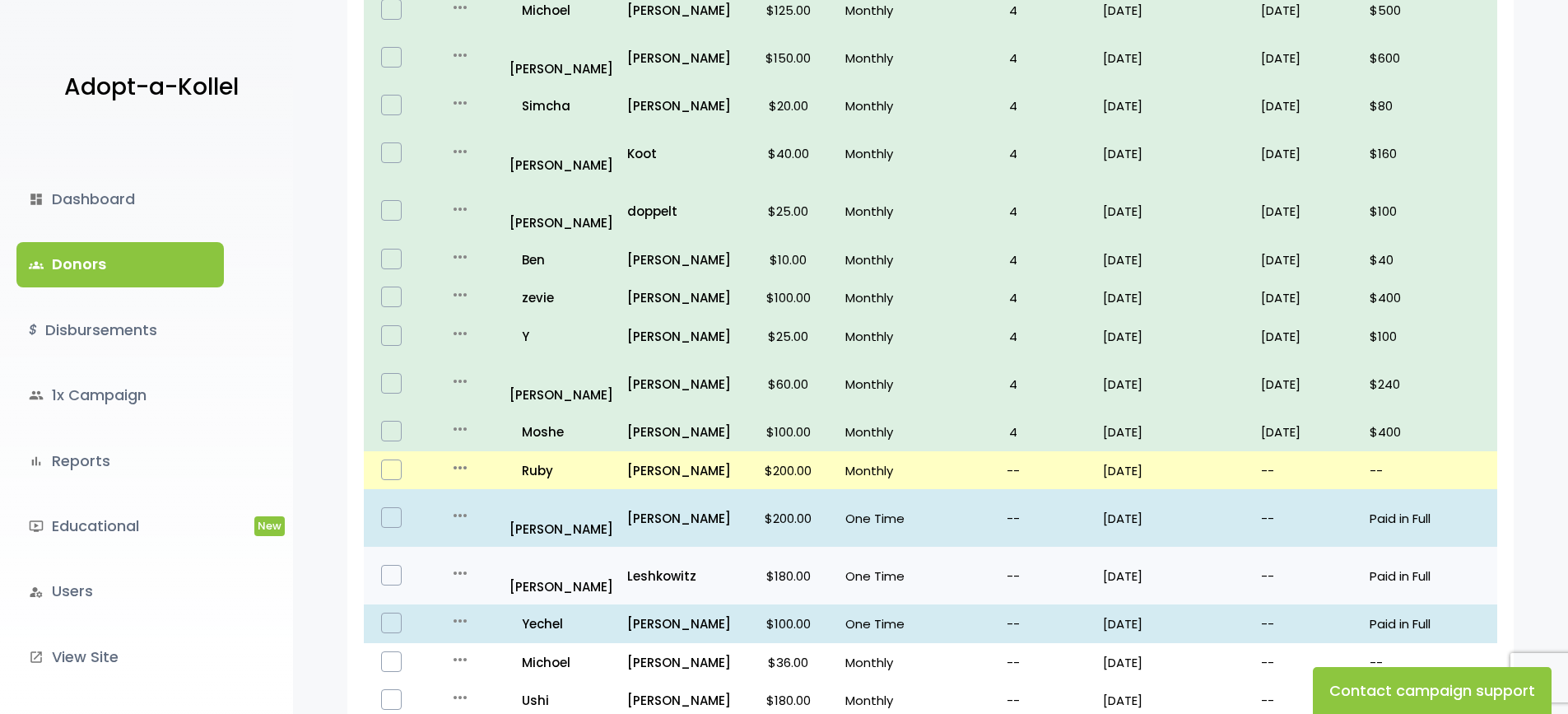
scroll to position [412, 0]
